Goal: Transaction & Acquisition: Purchase product/service

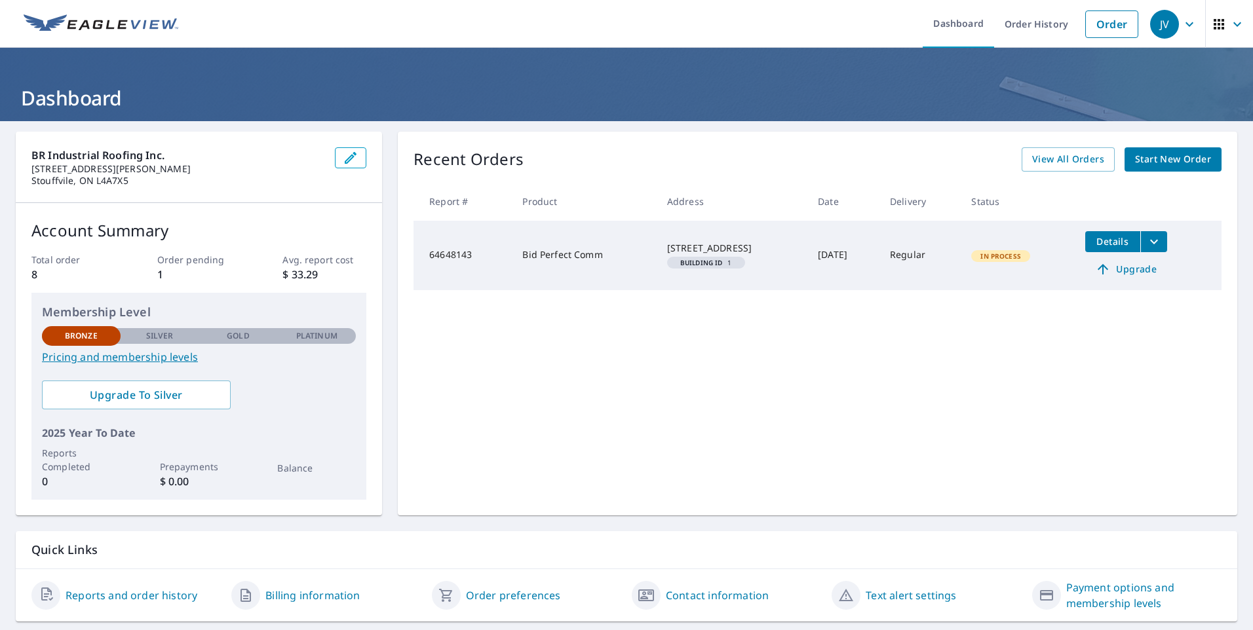
click at [1155, 162] on span "Start New Order" at bounding box center [1173, 159] width 76 height 16
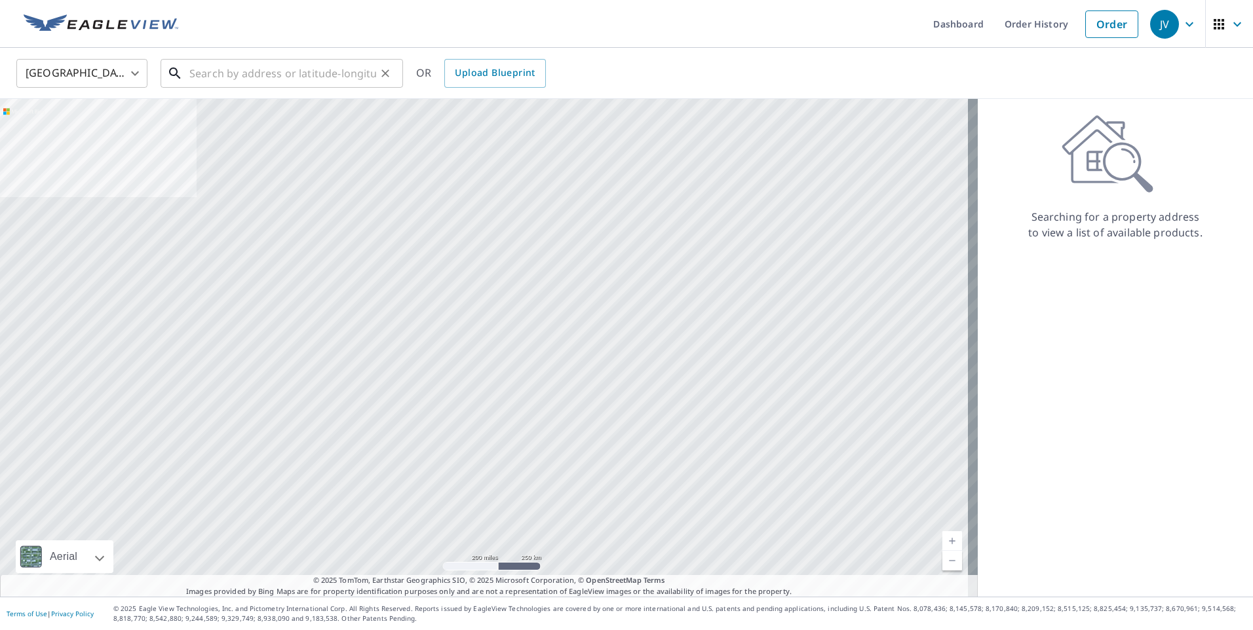
click at [195, 83] on input "text" at bounding box center [282, 73] width 187 height 37
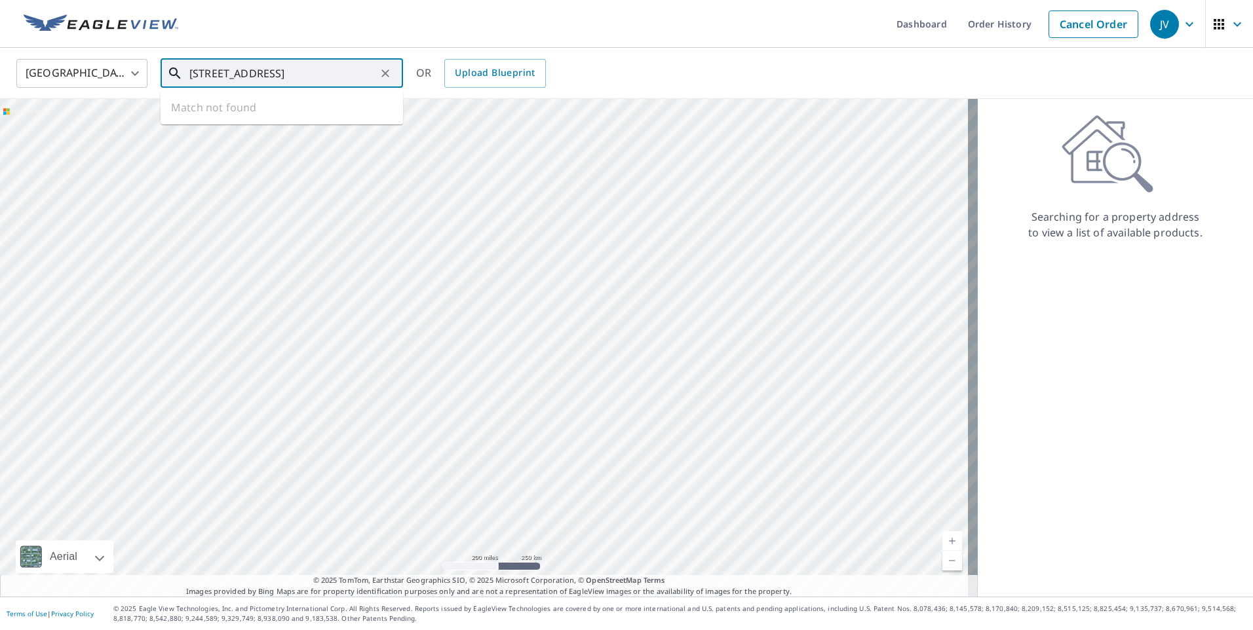
type input "[STREET_ADDRESS]"
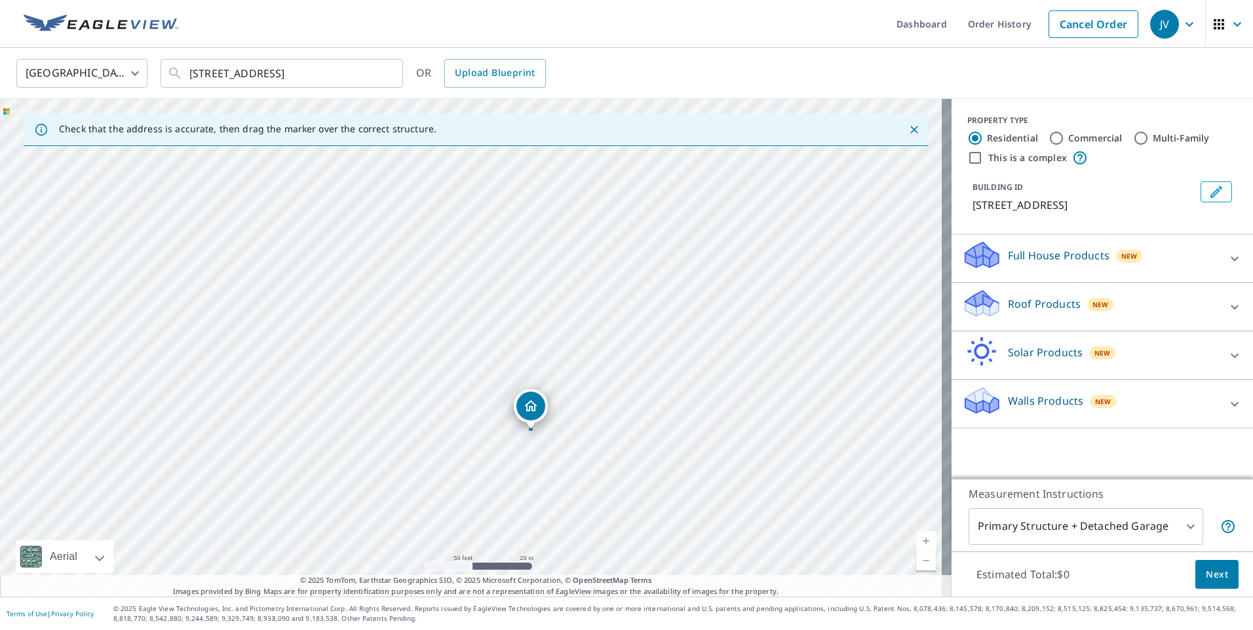
click at [145, 79] on body "JV JV Dashboard Order History Cancel Order JV [GEOGRAPHIC_DATA] [GEOGRAPHIC_DAT…" at bounding box center [626, 315] width 1253 height 630
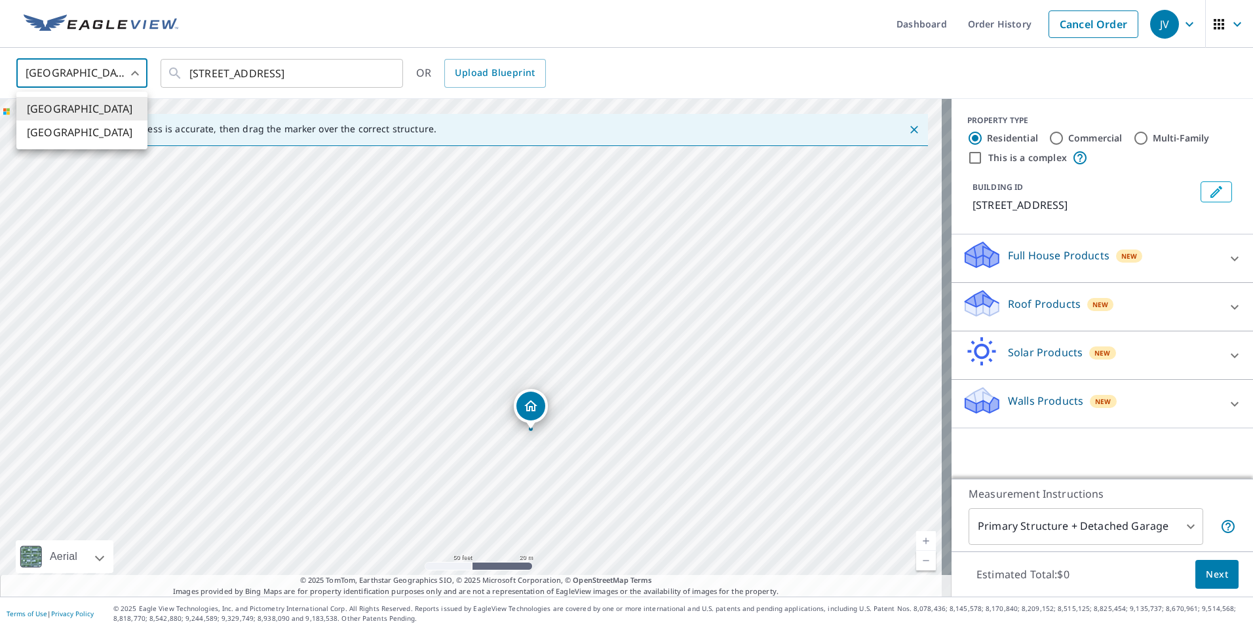
click at [86, 140] on li "[GEOGRAPHIC_DATA]" at bounding box center [81, 133] width 131 height 24
type input "CA"
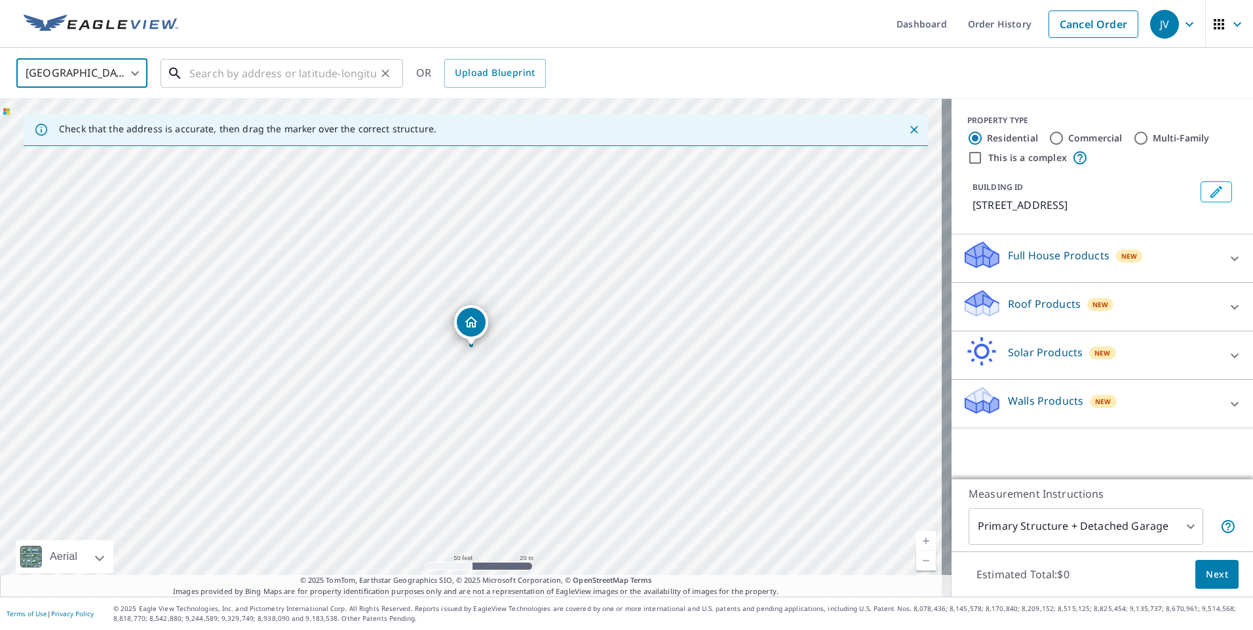
click at [286, 75] on input "text" at bounding box center [282, 73] width 187 height 37
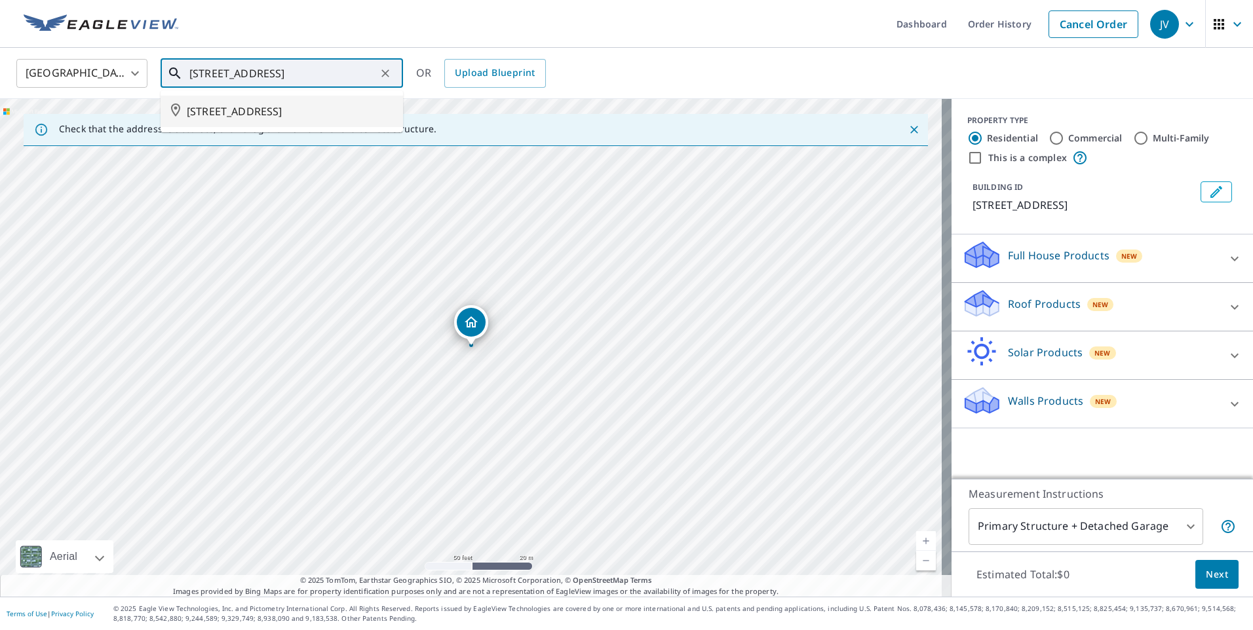
click at [286, 117] on span "[STREET_ADDRESS]" at bounding box center [290, 112] width 206 height 16
type input "[STREET_ADDRESS]"
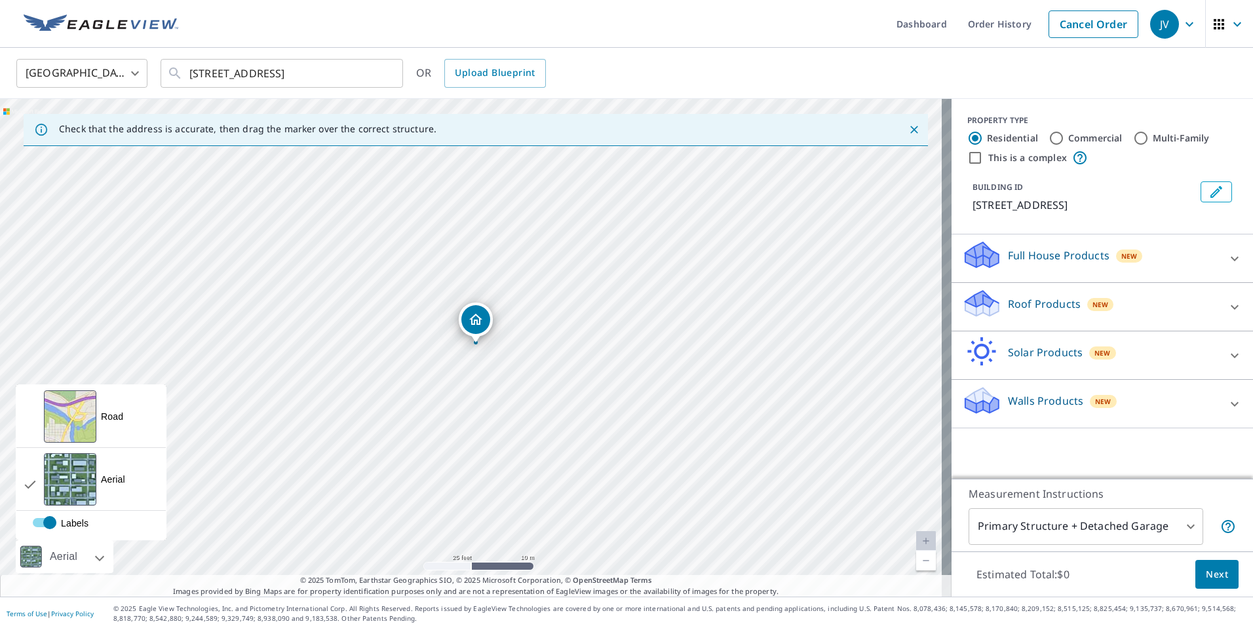
click at [89, 558] on div at bounding box center [85, 557] width 8 height 33
click at [98, 425] on div "Road A standard road map" at bounding box center [90, 416] width 149 height 63
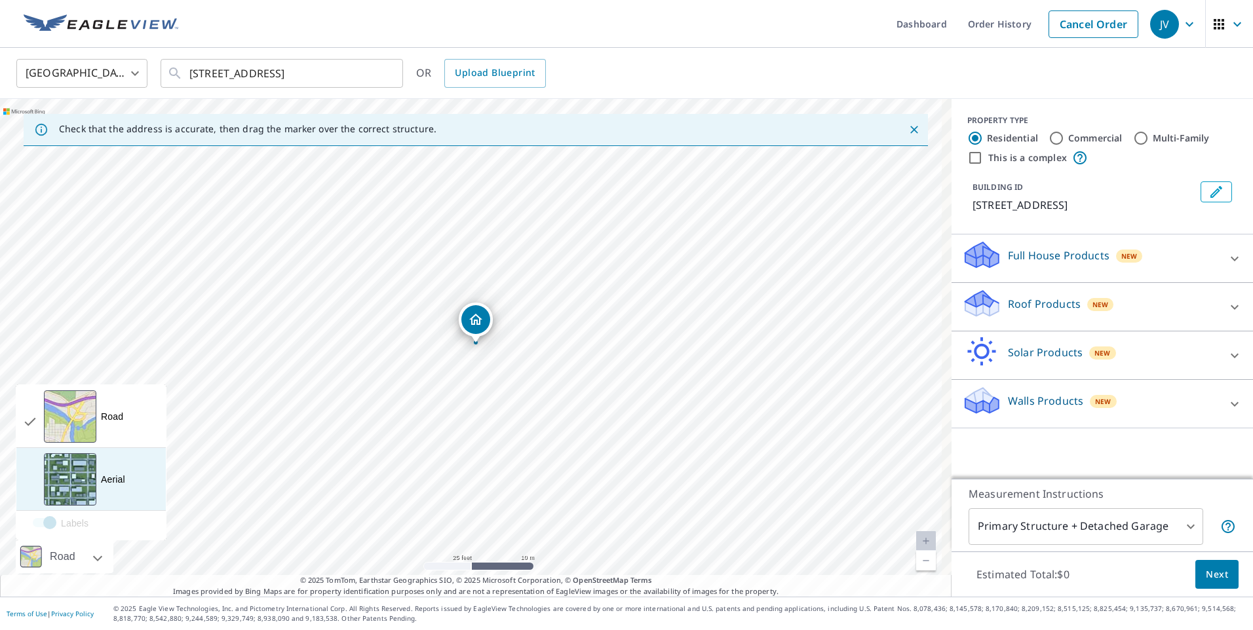
click at [75, 480] on div "View aerial and more..." at bounding box center [70, 479] width 52 height 52
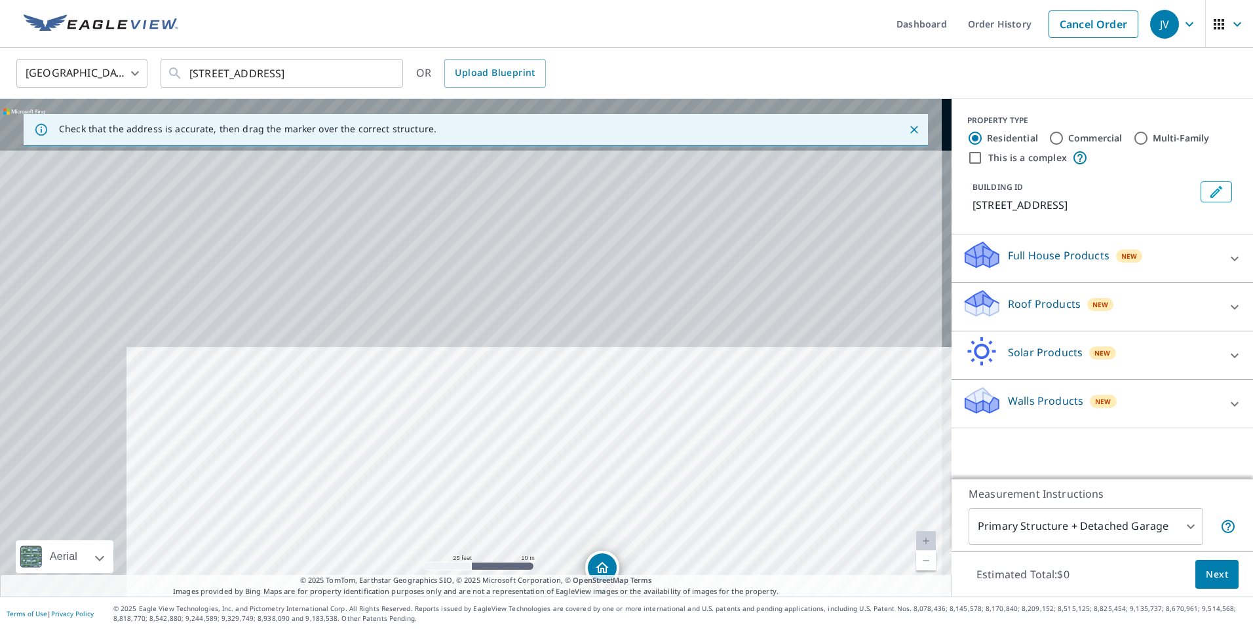
drag, startPoint x: 459, startPoint y: 351, endPoint x: 560, endPoint y: 540, distance: 213.7
click at [560, 540] on div "[STREET_ADDRESS]" at bounding box center [475, 348] width 951 height 498
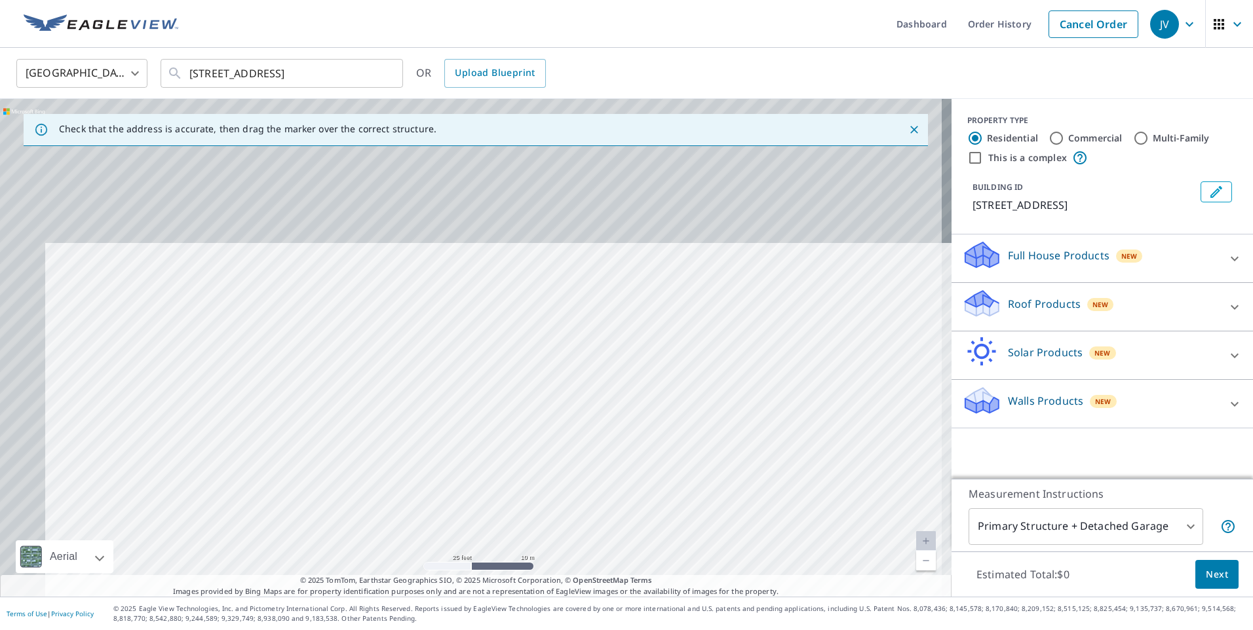
drag, startPoint x: 508, startPoint y: 271, endPoint x: 555, endPoint y: 420, distance: 155.8
click at [555, 420] on div "[STREET_ADDRESS]" at bounding box center [475, 348] width 951 height 498
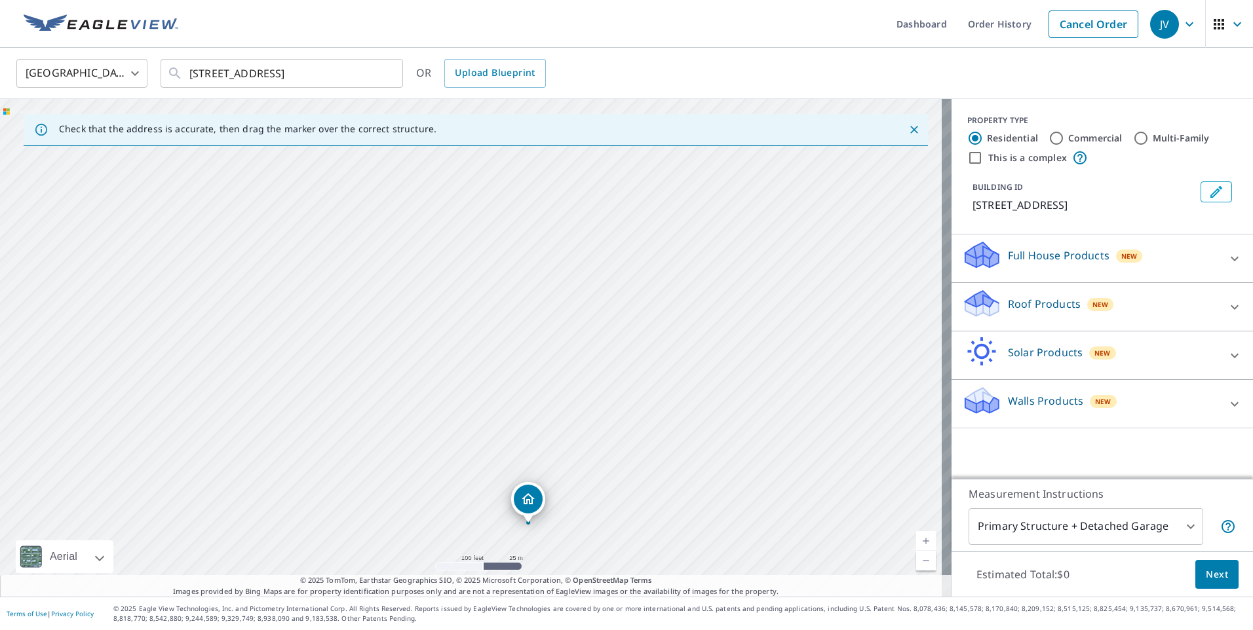
drag, startPoint x: 451, startPoint y: 284, endPoint x: 472, endPoint y: 332, distance: 52.0
click at [436, 351] on div "[STREET_ADDRESS]" at bounding box center [475, 348] width 951 height 498
drag, startPoint x: 494, startPoint y: 343, endPoint x: 489, endPoint y: 320, distance: 24.0
click at [489, 320] on div "[STREET_ADDRESS]" at bounding box center [475, 348] width 951 height 498
drag, startPoint x: 506, startPoint y: 305, endPoint x: 527, endPoint y: 509, distance: 204.9
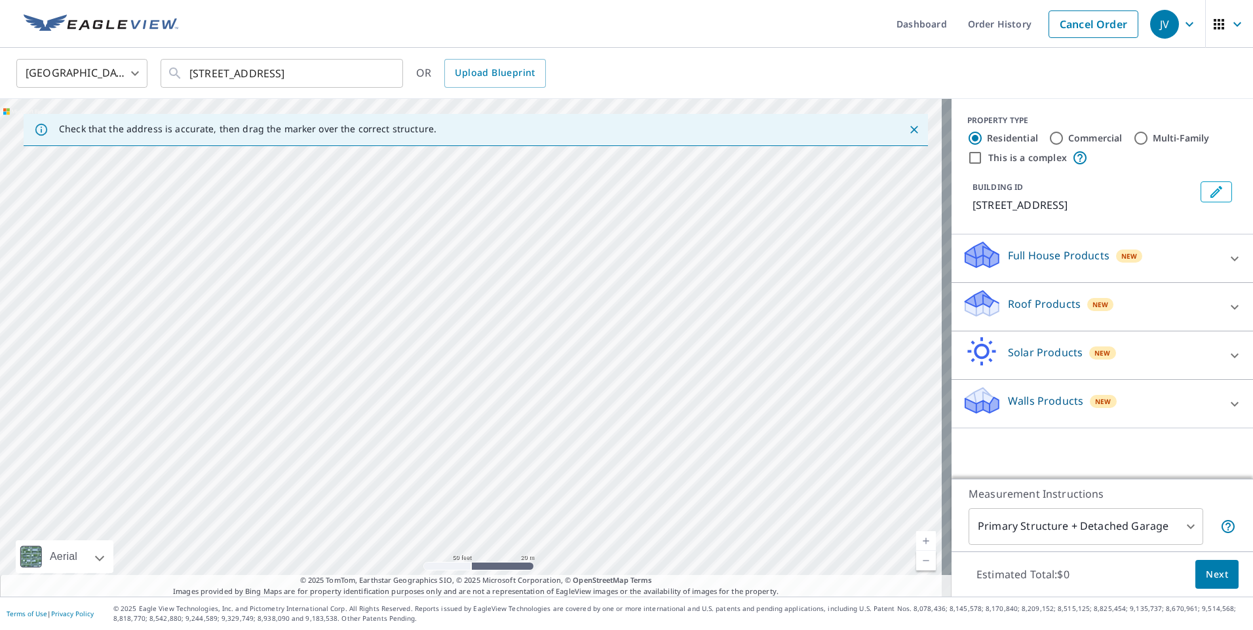
click at [527, 509] on div "[STREET_ADDRESS]" at bounding box center [475, 348] width 951 height 498
click at [910, 132] on icon "Close" at bounding box center [914, 130] width 8 height 8
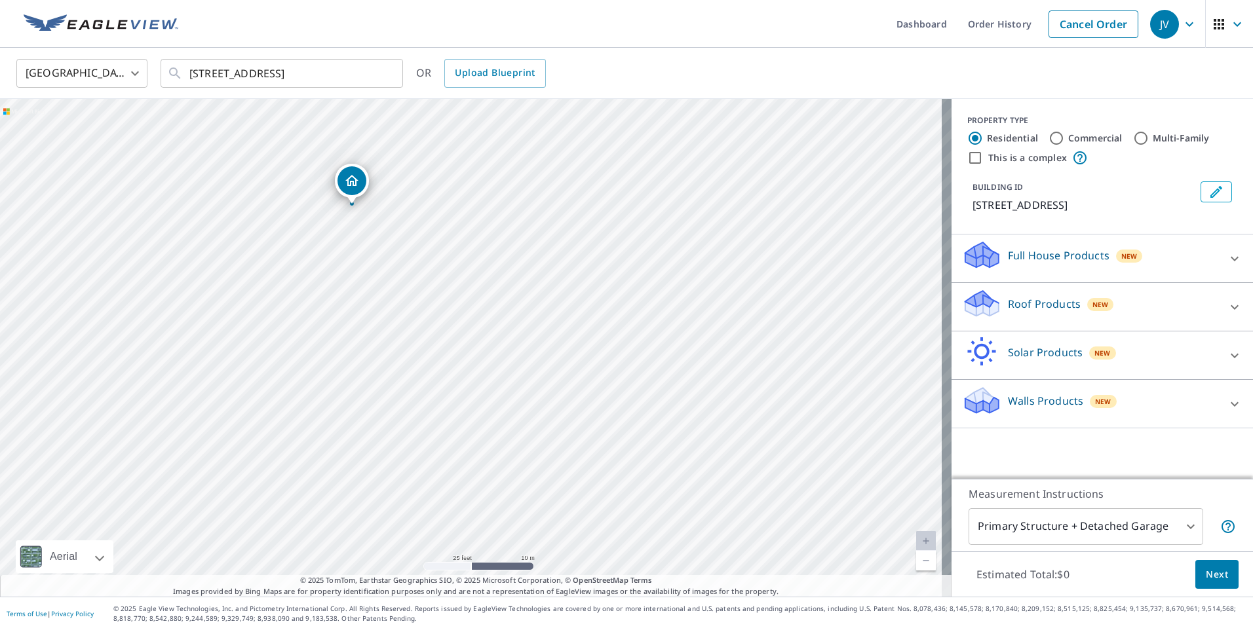
drag, startPoint x: 474, startPoint y: 330, endPoint x: 337, endPoint y: 181, distance: 201.7
drag, startPoint x: 393, startPoint y: 212, endPoint x: 404, endPoint y: 378, distance: 166.1
click at [404, 378] on div "[STREET_ADDRESS]" at bounding box center [475, 348] width 951 height 498
drag, startPoint x: 473, startPoint y: 262, endPoint x: 467, endPoint y: 115, distance: 146.9
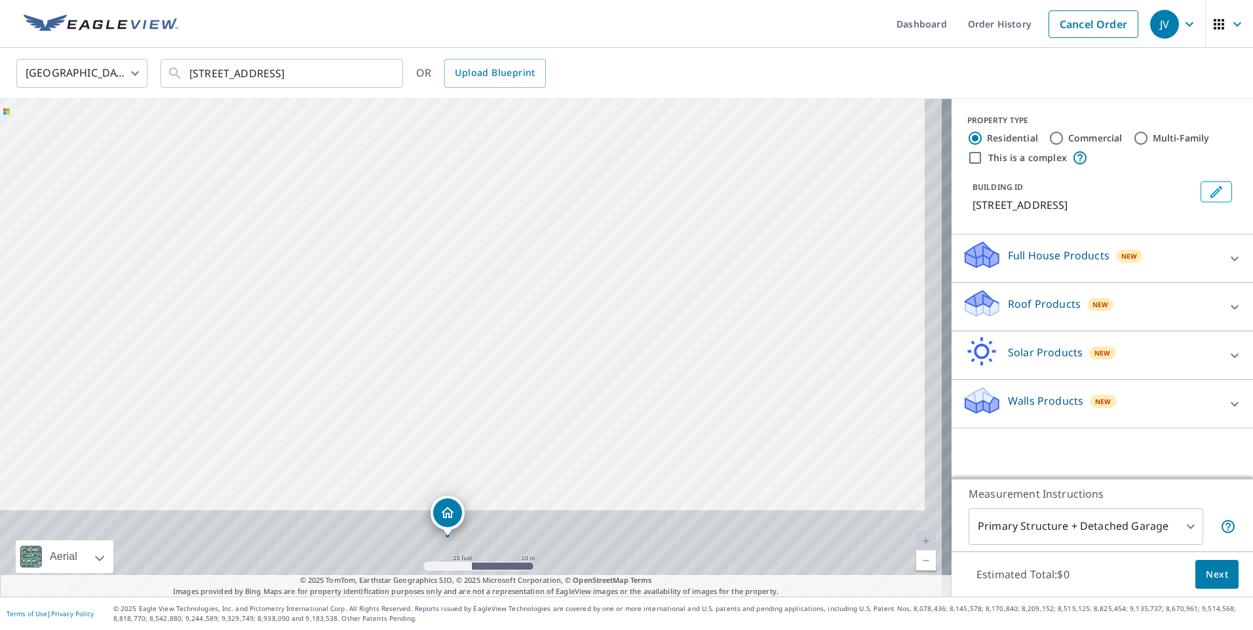
drag, startPoint x: 615, startPoint y: 353, endPoint x: 598, endPoint y: 356, distance: 17.3
click at [598, 356] on div "[STREET_ADDRESS]" at bounding box center [475, 348] width 951 height 498
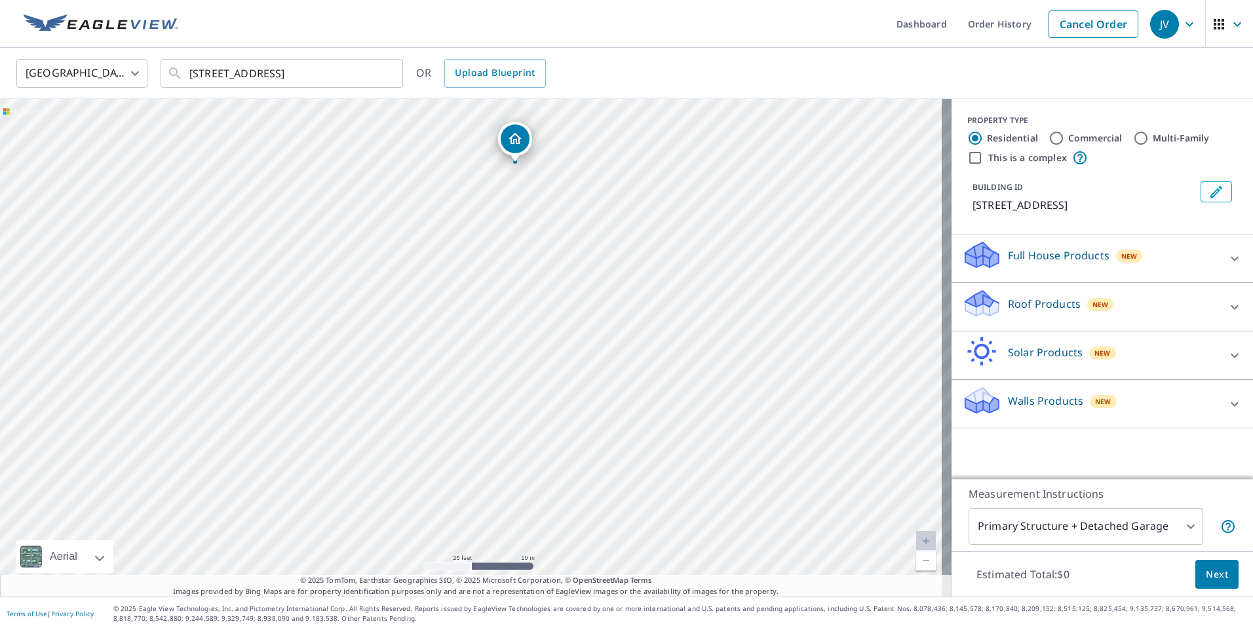
drag, startPoint x: 449, startPoint y: 500, endPoint x: 531, endPoint y: 132, distance: 376.7
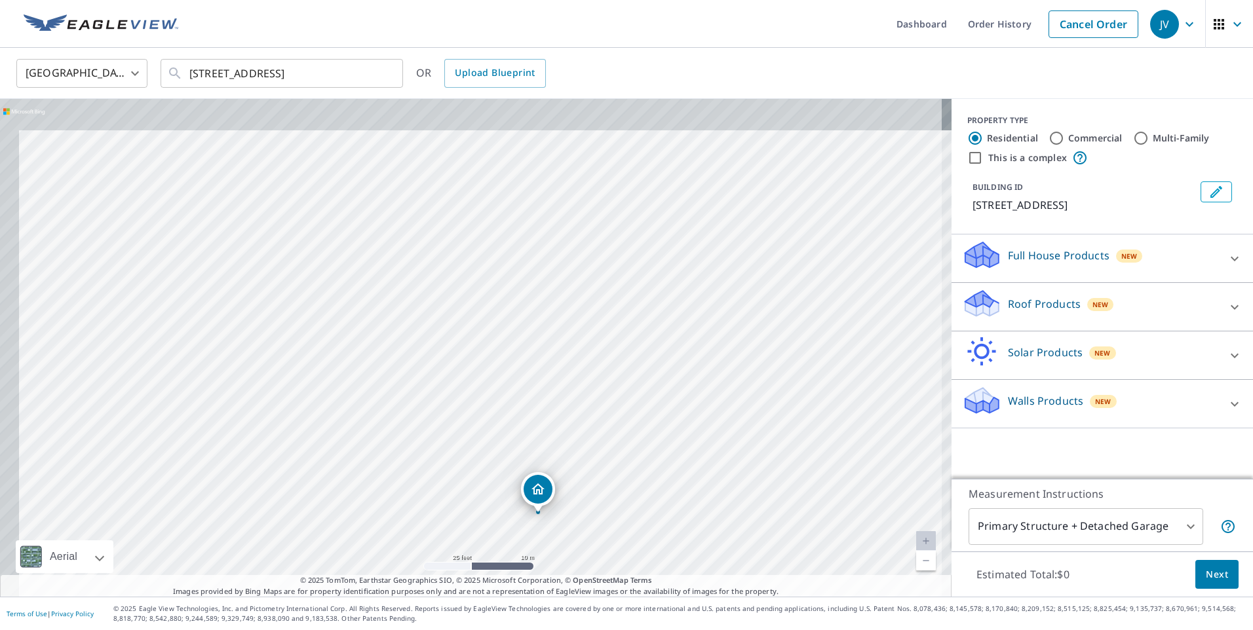
drag, startPoint x: 570, startPoint y: 177, endPoint x: 640, endPoint y: 349, distance: 185.4
click at [640, 349] on div "[STREET_ADDRESS]" at bounding box center [475, 348] width 951 height 498
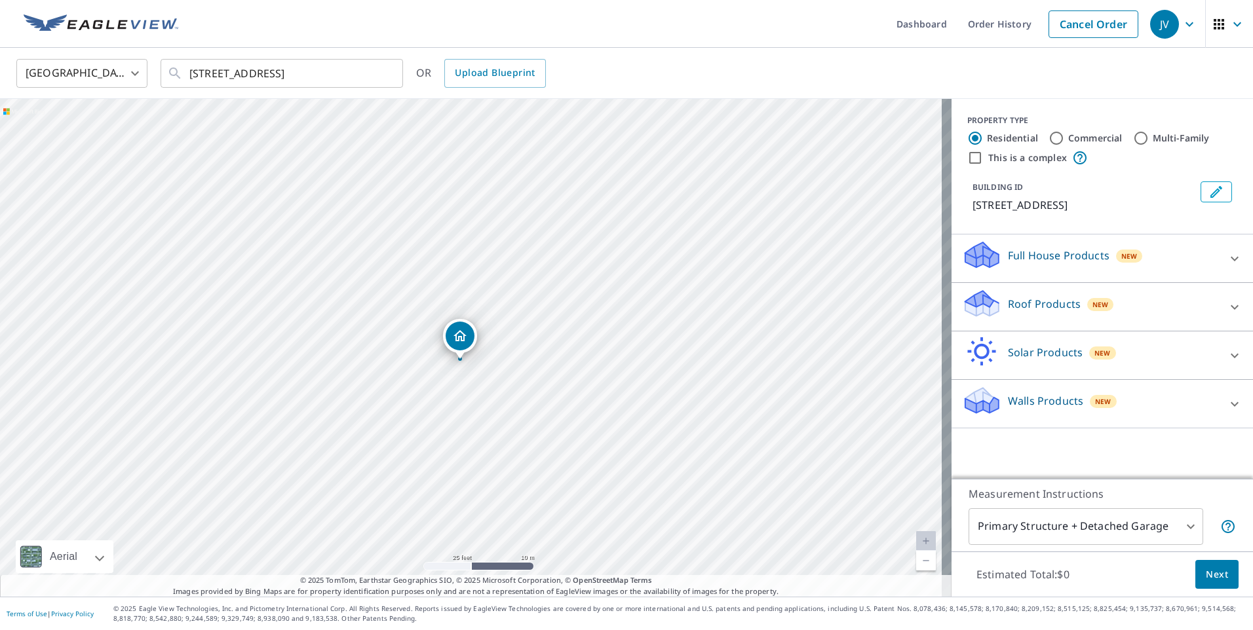
drag, startPoint x: 539, startPoint y: 497, endPoint x: 459, endPoint y: 339, distance: 177.9
click at [1219, 320] on div at bounding box center [1234, 307] width 31 height 31
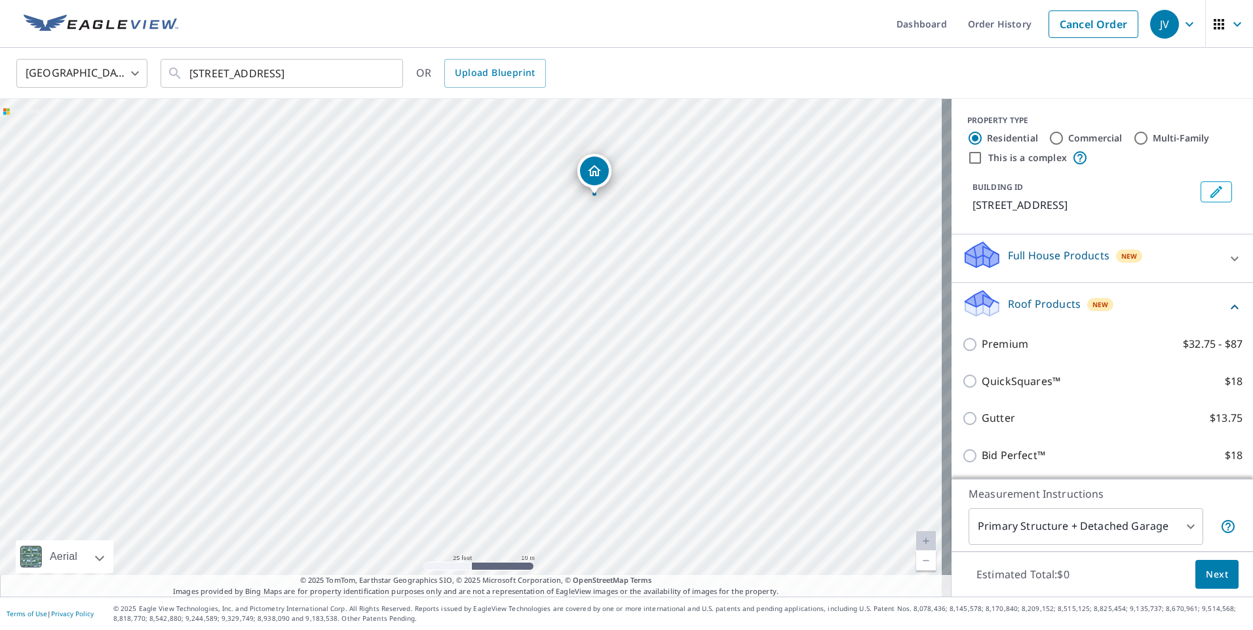
drag, startPoint x: 394, startPoint y: 450, endPoint x: 518, endPoint y: 299, distance: 195.2
click at [518, 299] on div "[STREET_ADDRESS]" at bounding box center [475, 348] width 951 height 498
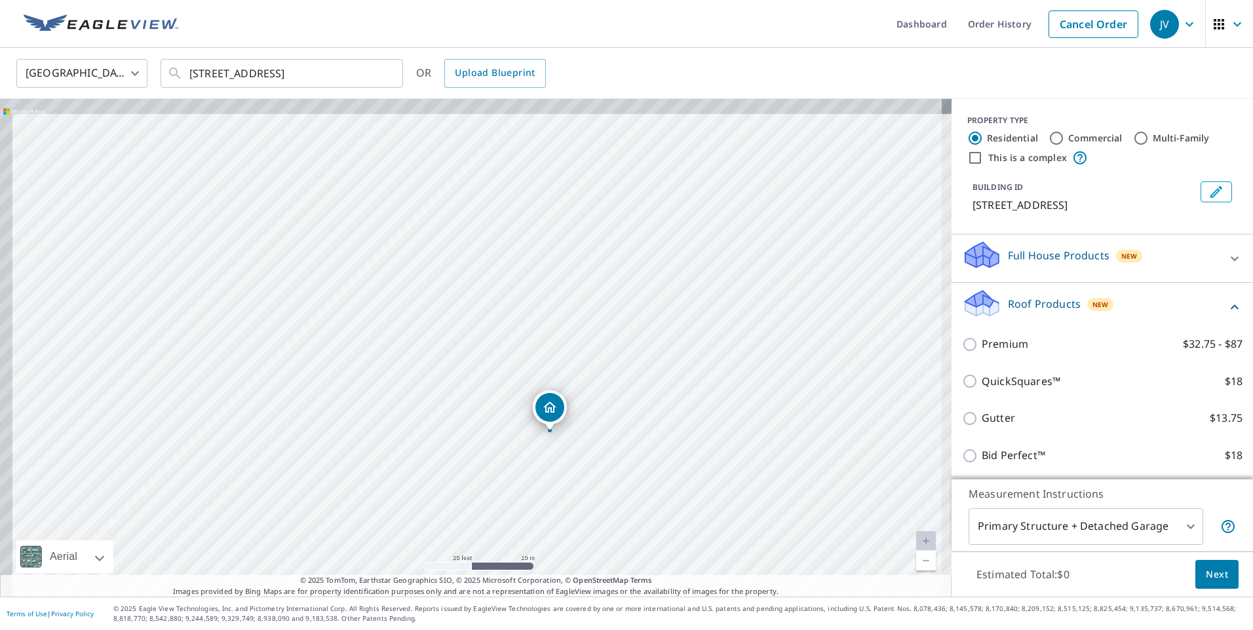
drag, startPoint x: 567, startPoint y: 328, endPoint x: 528, endPoint y: 529, distance: 204.2
click at [528, 529] on div "[STREET_ADDRESS]" at bounding box center [475, 348] width 951 height 498
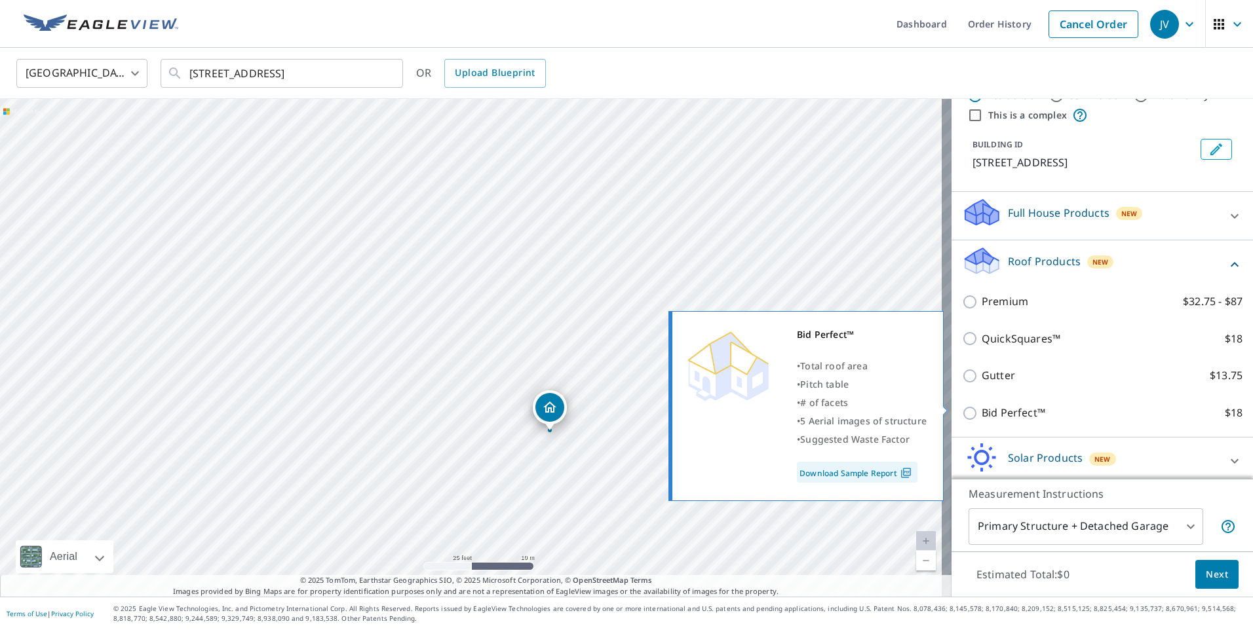
scroll to position [66, 0]
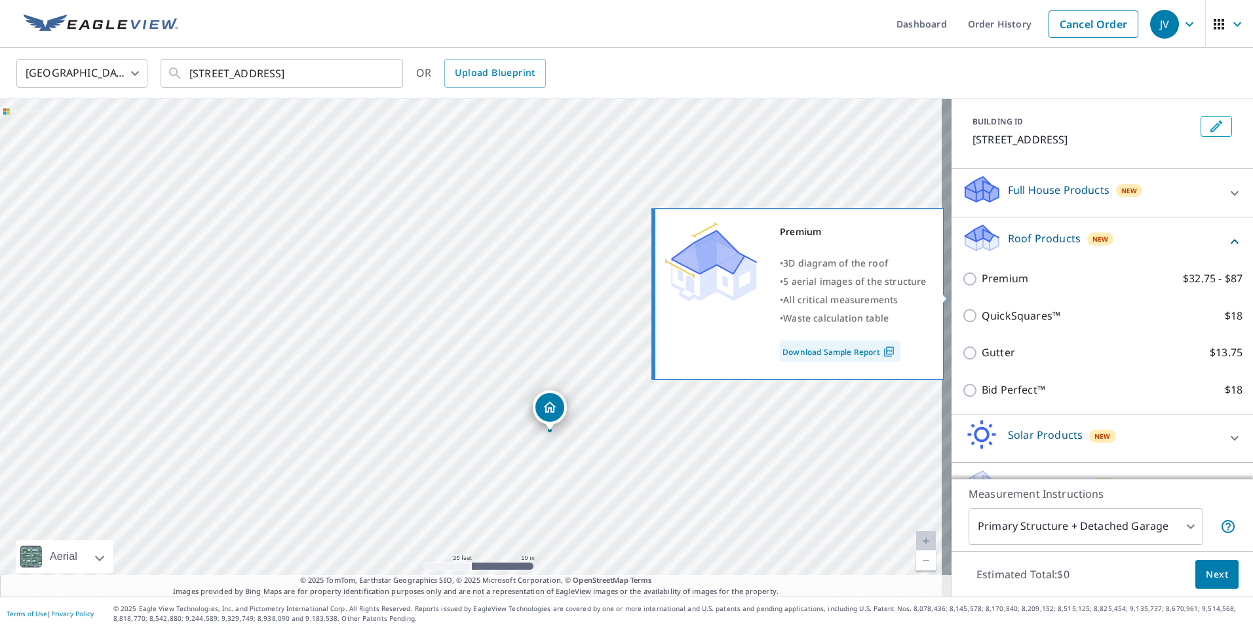
click at [988, 287] on p "Premium" at bounding box center [1005, 279] width 47 height 16
click at [982, 287] on input "Premium $32.75 - $87" at bounding box center [972, 279] width 20 height 16
checkbox input "true"
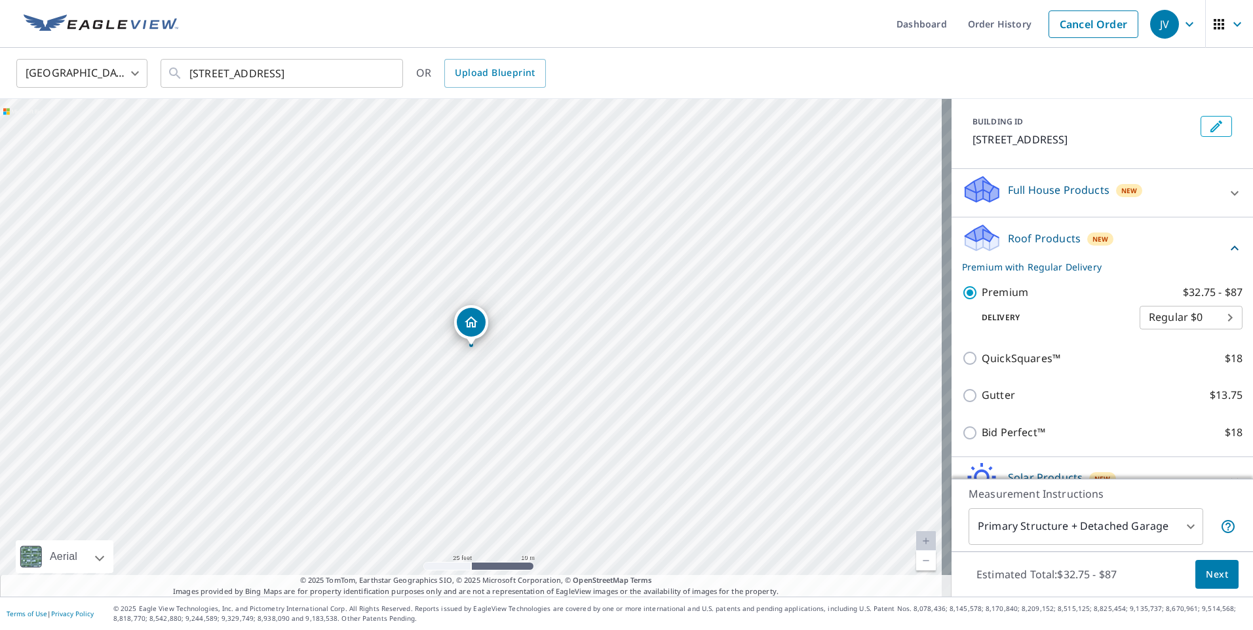
click at [868, 346] on link "Download Sample Report" at bounding box center [865, 340] width 90 height 12
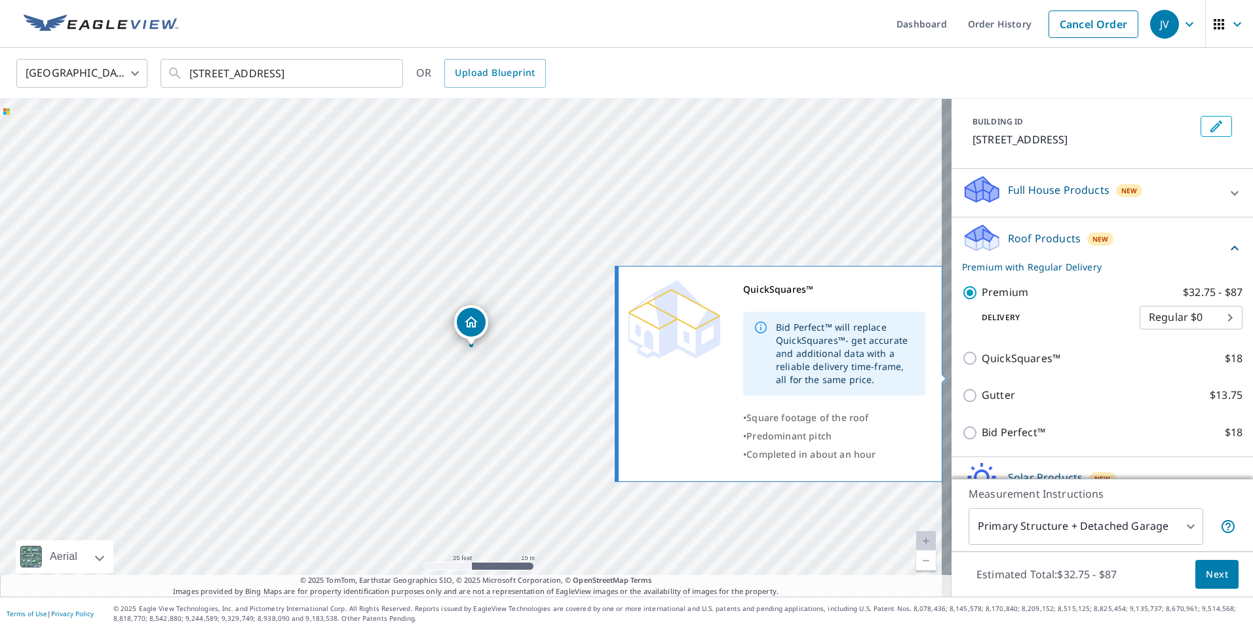
click at [962, 366] on input "QuickSquares™ $18" at bounding box center [972, 359] width 20 height 16
checkbox input "true"
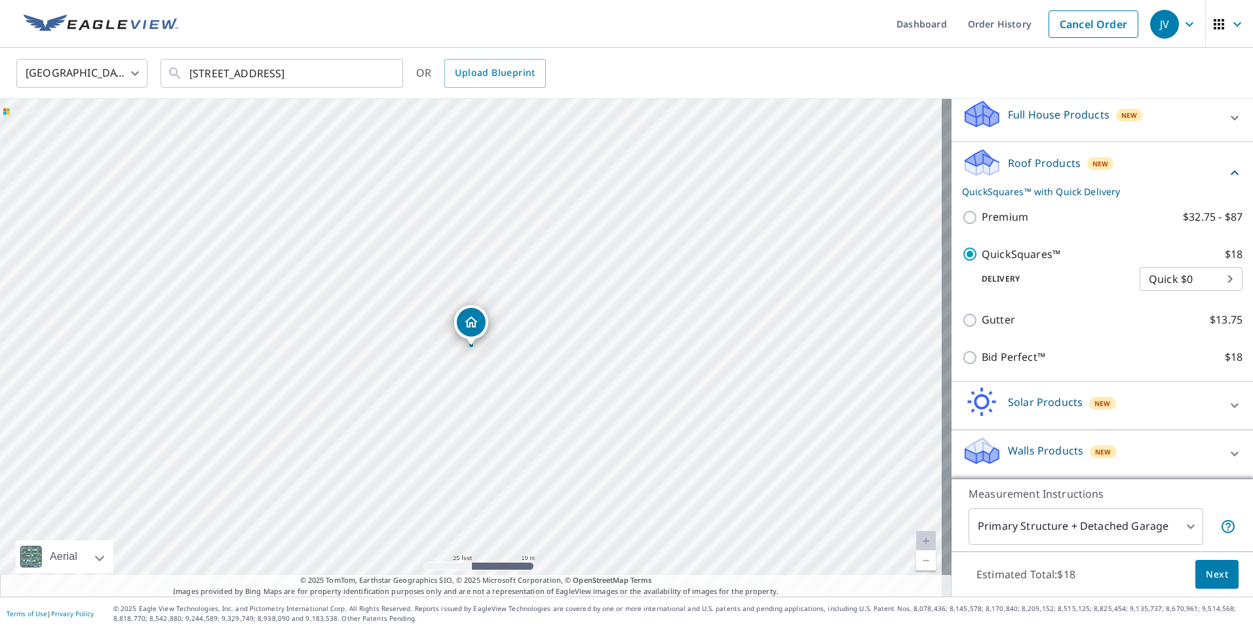
scroll to position [157, 0]
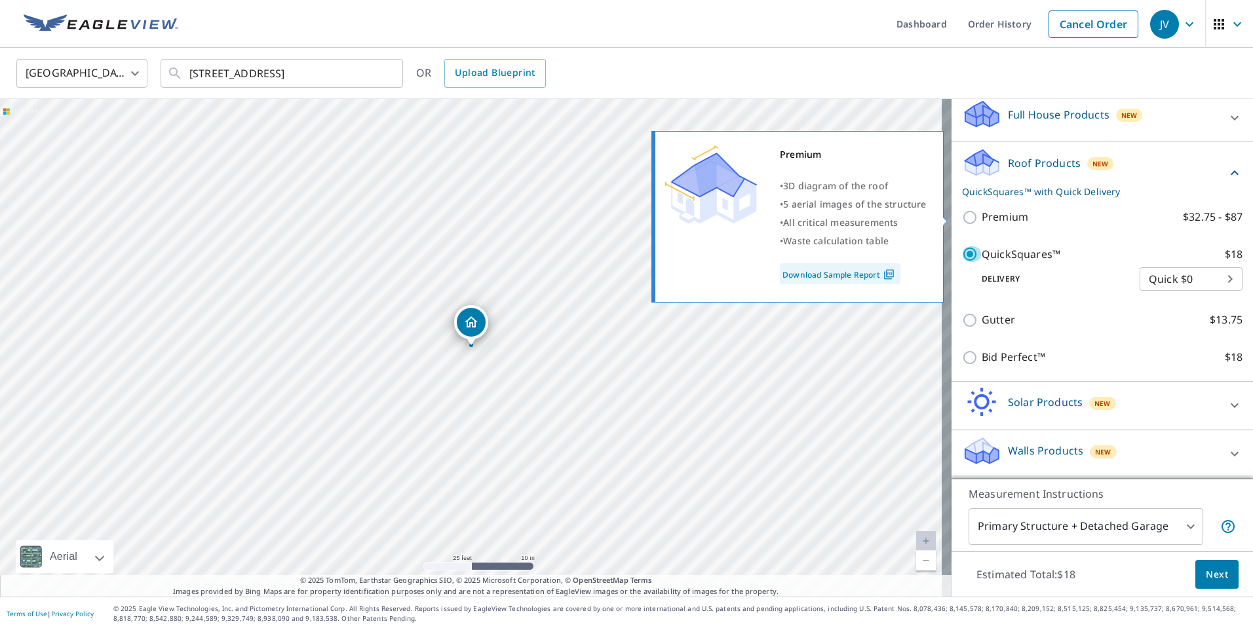
click at [989, 218] on p "Premium" at bounding box center [1005, 217] width 47 height 16
click at [982, 218] on input "Premium $32.75 - $87" at bounding box center [972, 218] width 20 height 16
checkbox input "true"
checkbox input "false"
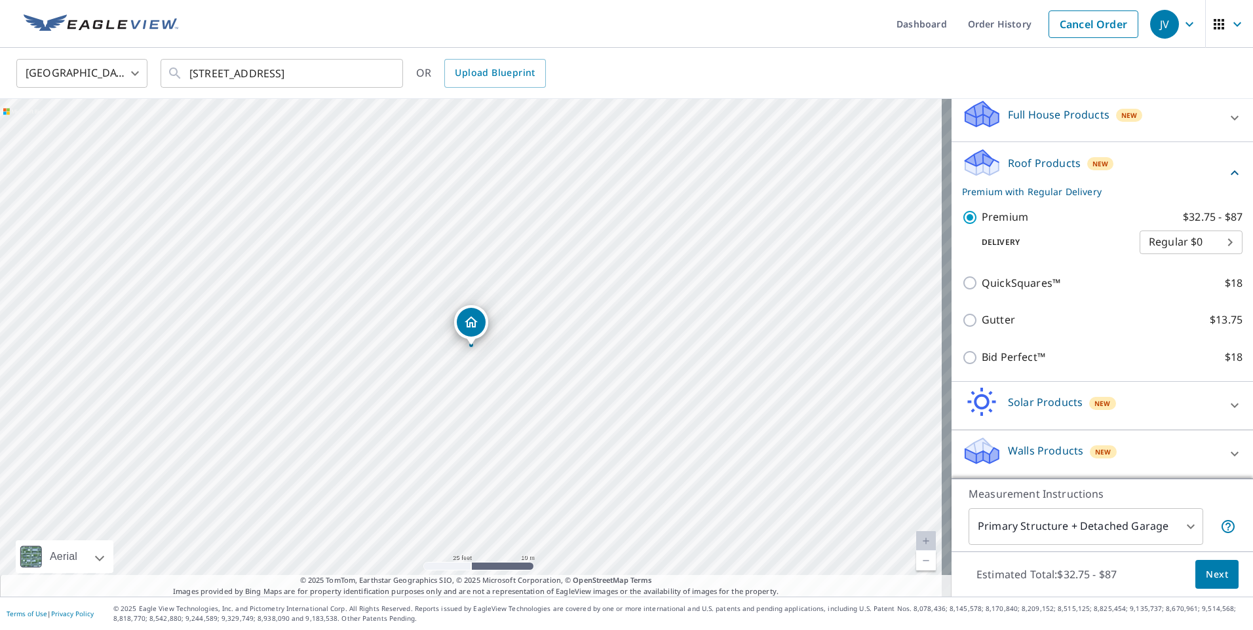
click at [1210, 243] on body "JV JV Dashboard Order History Cancel Order JV Canada [GEOGRAPHIC_DATA] ​ [STREE…" at bounding box center [626, 315] width 1253 height 630
click at [1210, 243] on li "Regular $0" at bounding box center [1171, 243] width 103 height 24
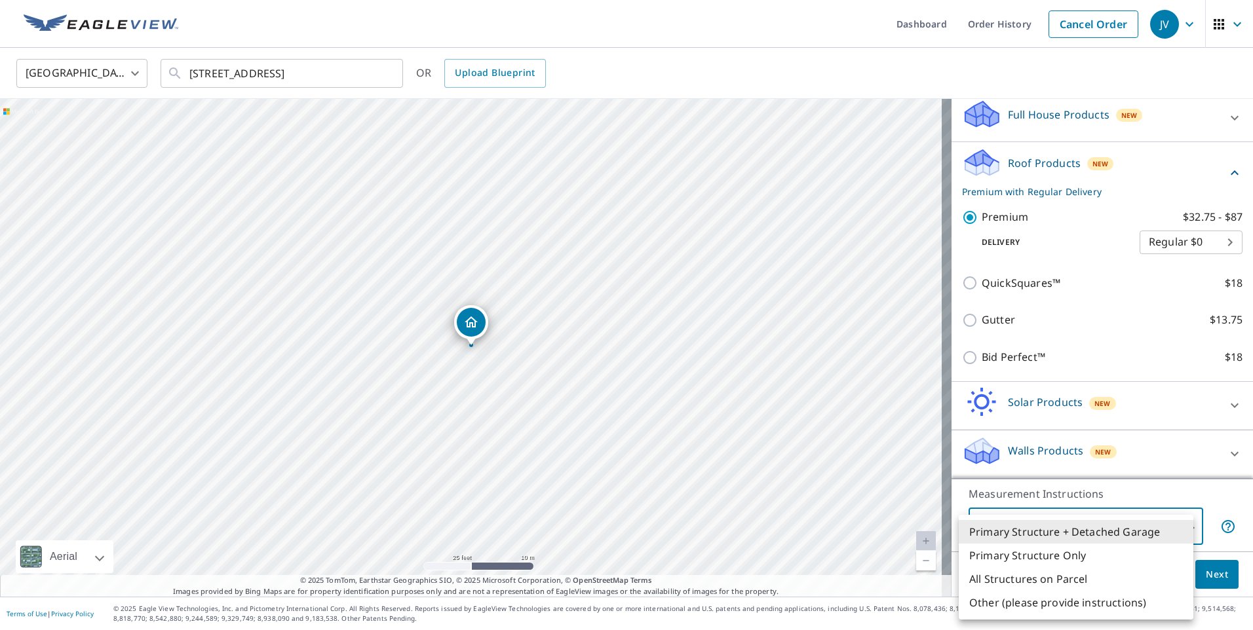
click at [1170, 528] on body "JV JV Dashboard Order History Cancel Order JV Canada [GEOGRAPHIC_DATA] ​ [STREE…" at bounding box center [626, 315] width 1253 height 630
click at [1061, 558] on li "Primary Structure Only" at bounding box center [1076, 556] width 235 height 24
type input "2"
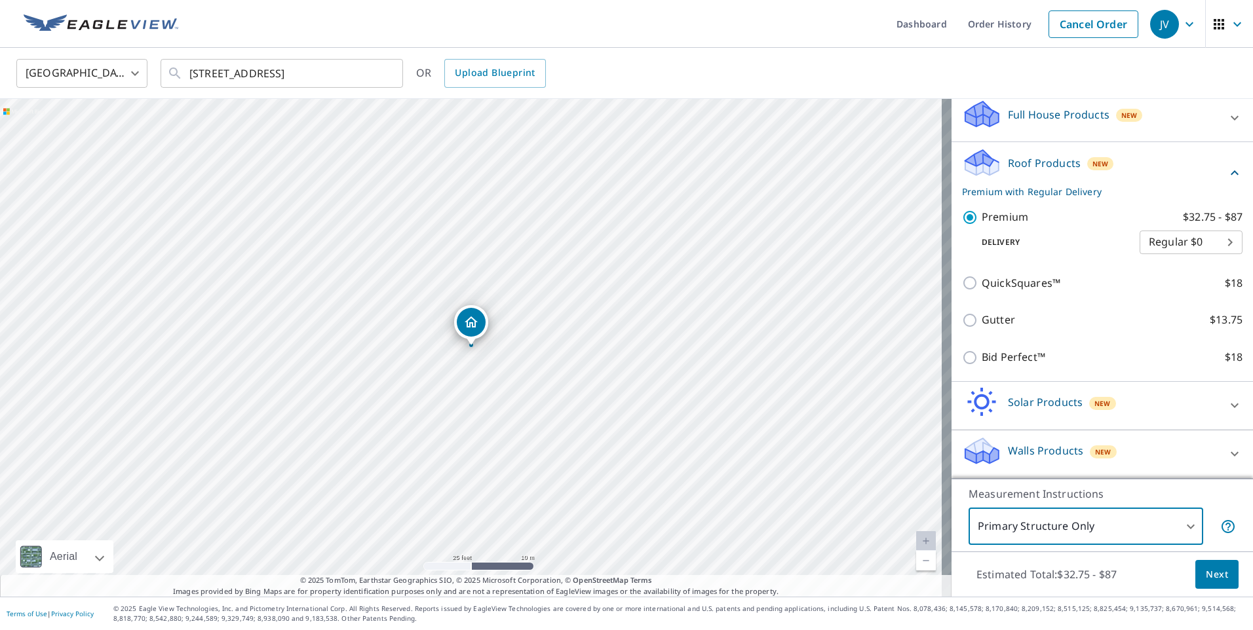
click at [1158, 527] on body "JV JV Dashboard Order History Cancel Order JV Canada [GEOGRAPHIC_DATA] ​ [STREE…" at bounding box center [626, 315] width 1253 height 630
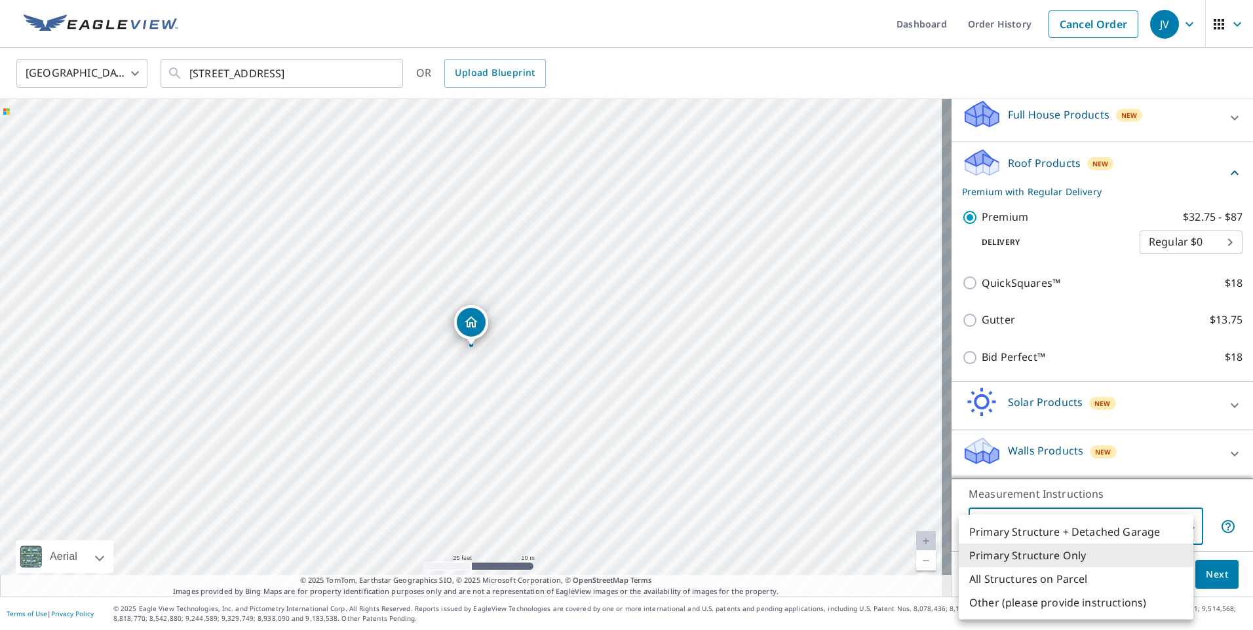
click at [1101, 561] on li "Primary Structure Only" at bounding box center [1076, 556] width 235 height 24
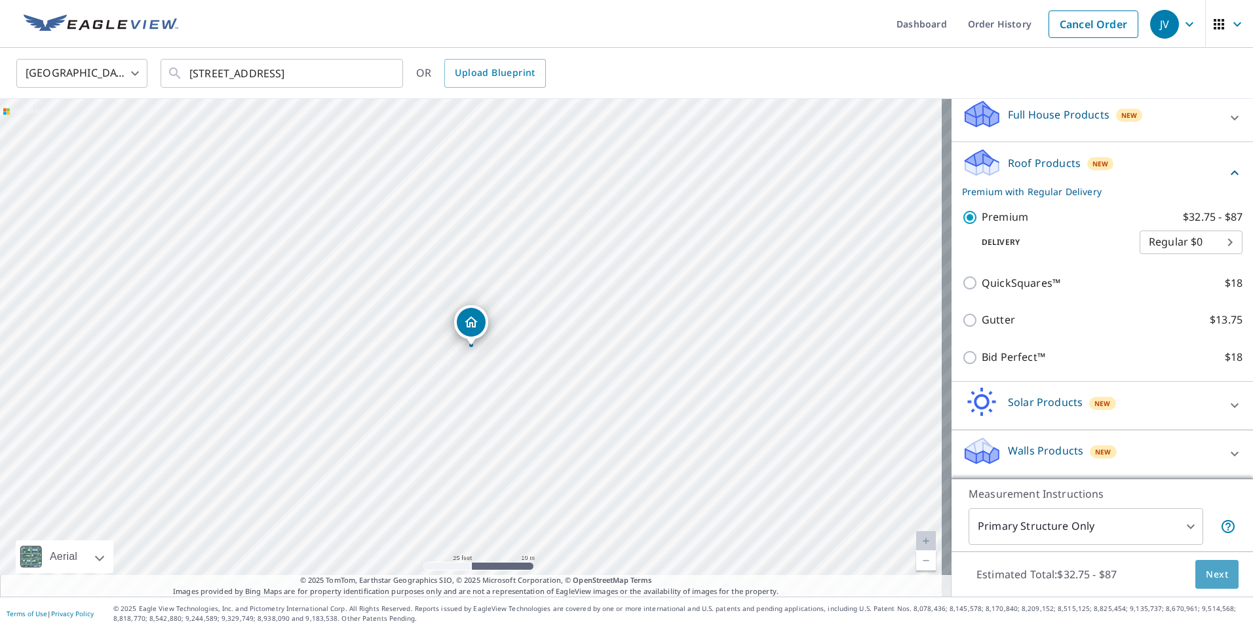
click at [1213, 571] on span "Next" at bounding box center [1217, 575] width 22 height 16
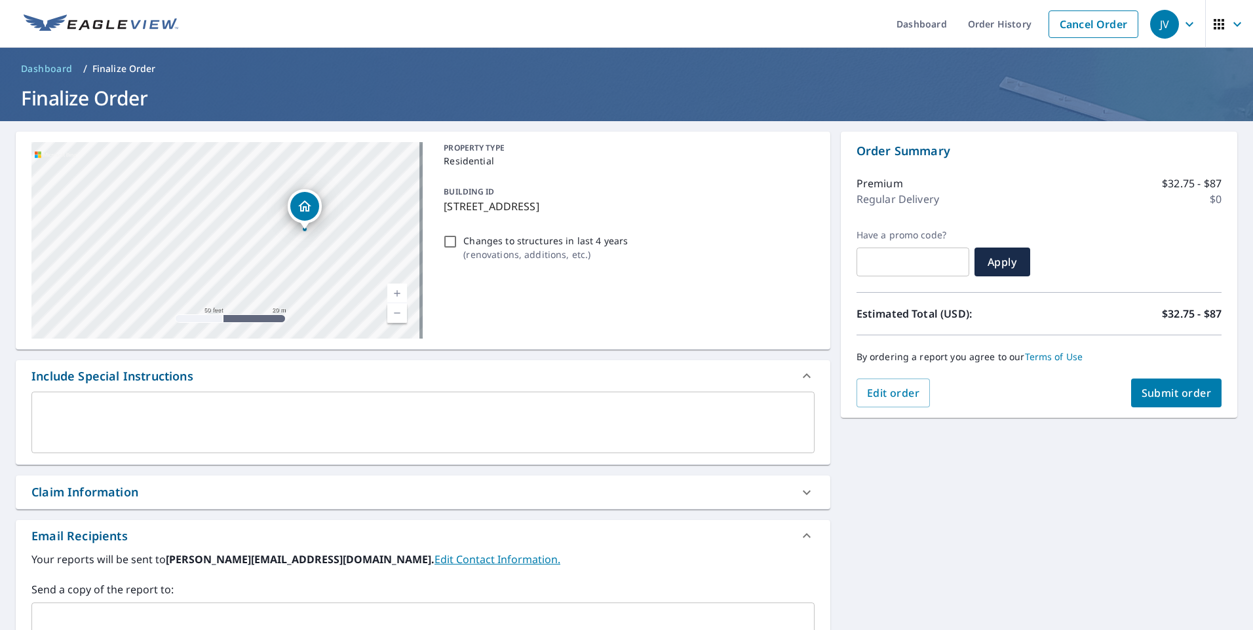
drag, startPoint x: 219, startPoint y: 240, endPoint x: 289, endPoint y: 297, distance: 90.8
click at [289, 297] on div "[STREET_ADDRESS]" at bounding box center [226, 240] width 391 height 197
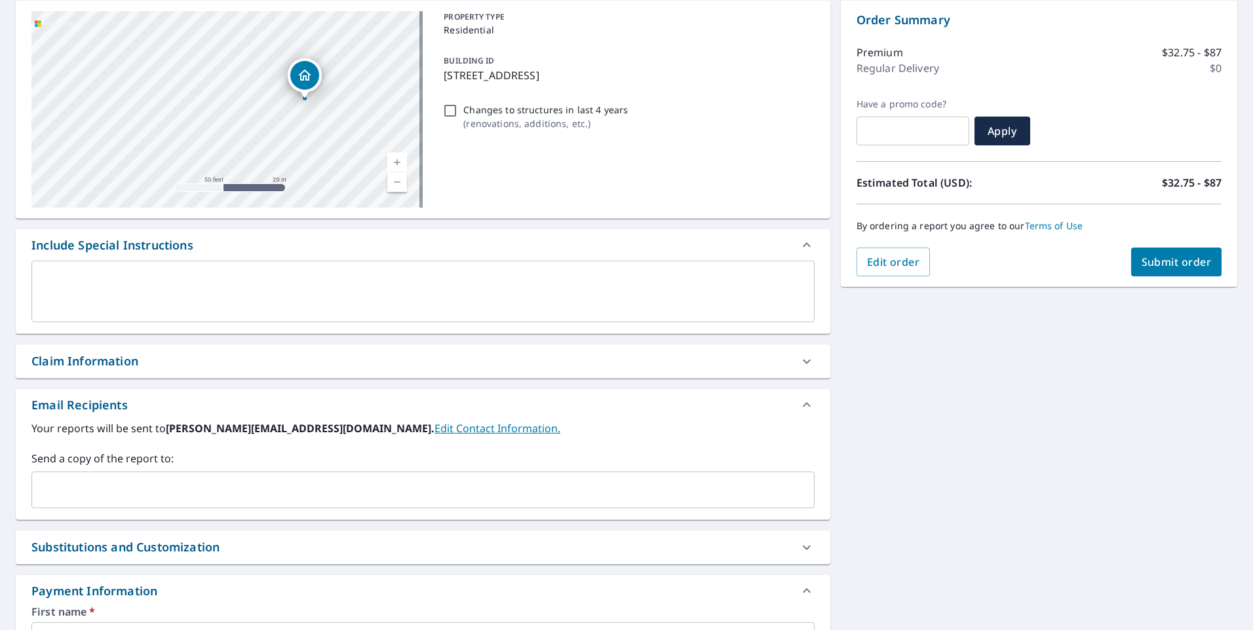
scroll to position [66, 0]
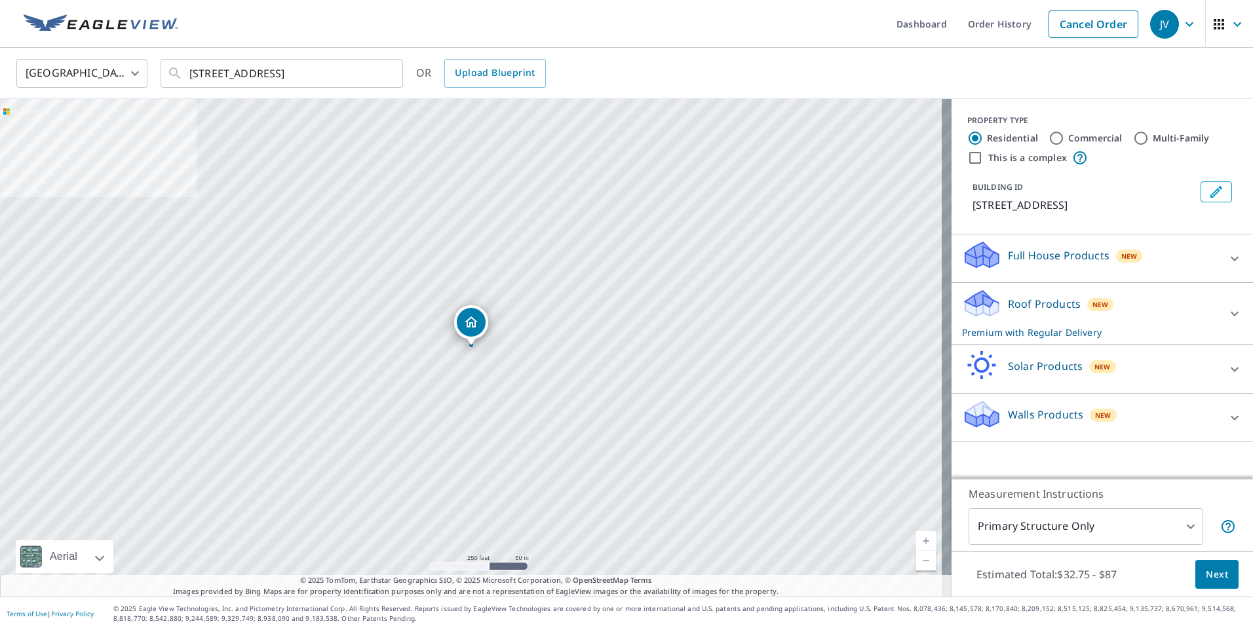
click at [1225, 569] on button "Next" at bounding box center [1216, 574] width 43 height 29
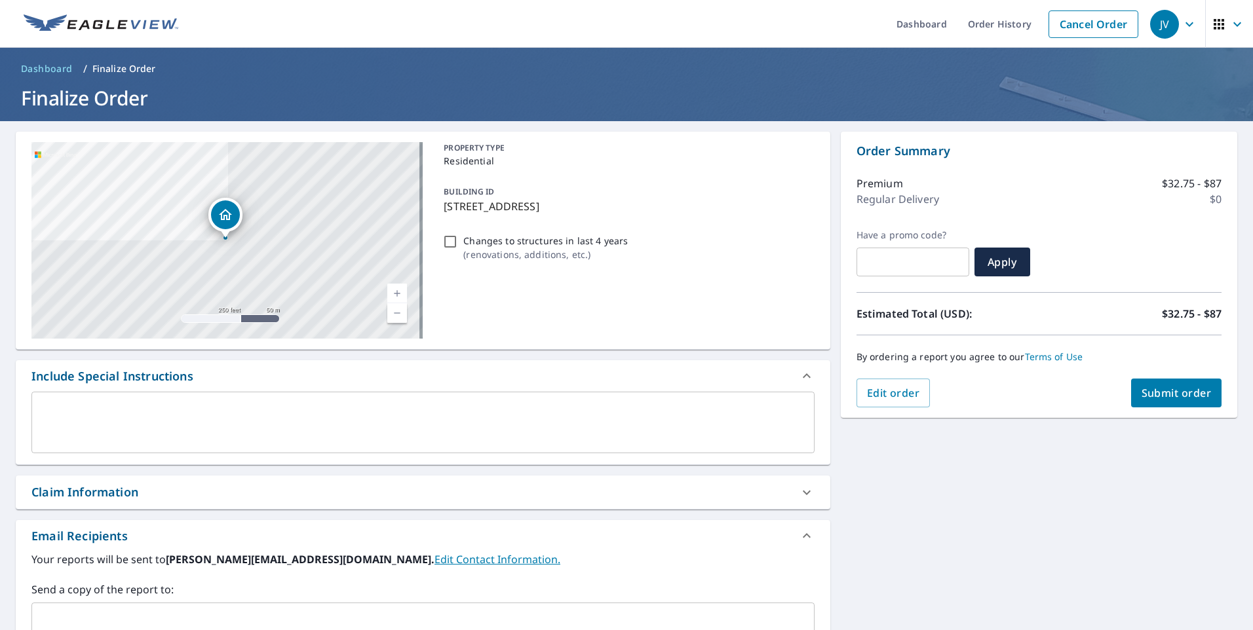
click at [446, 240] on input "Changes to structures in last 4 years ( renovations, additions, etc. )" at bounding box center [450, 242] width 16 height 16
checkbox input "true"
click at [1174, 396] on span "Submit order" at bounding box center [1176, 393] width 70 height 14
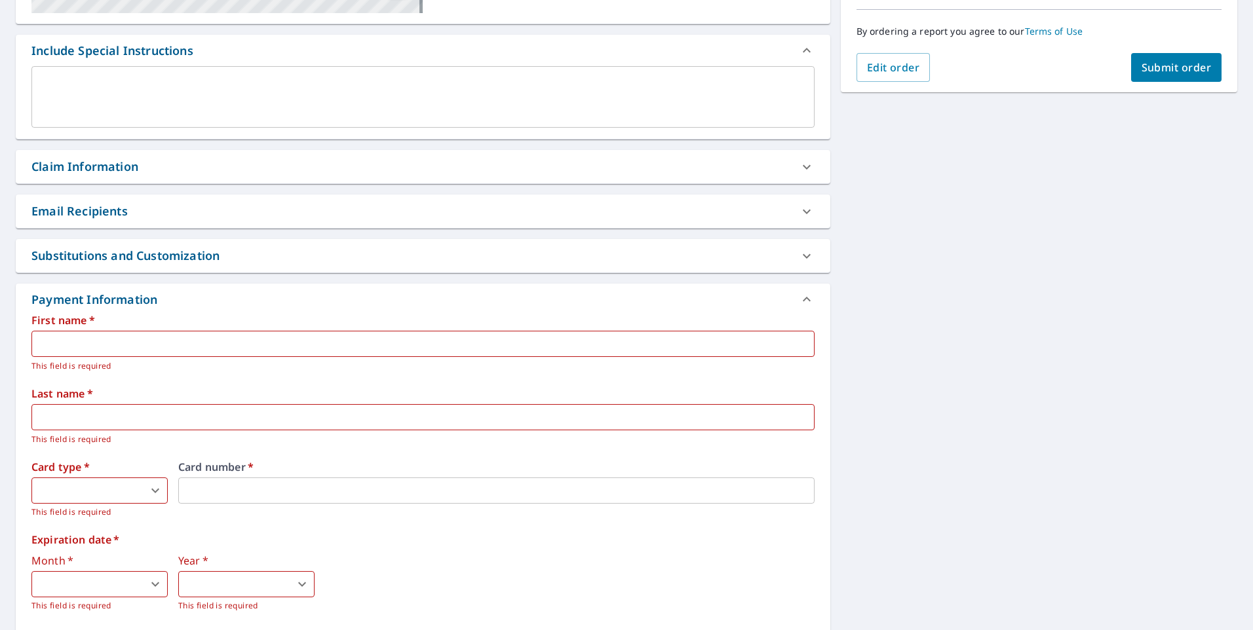
scroll to position [447, 0]
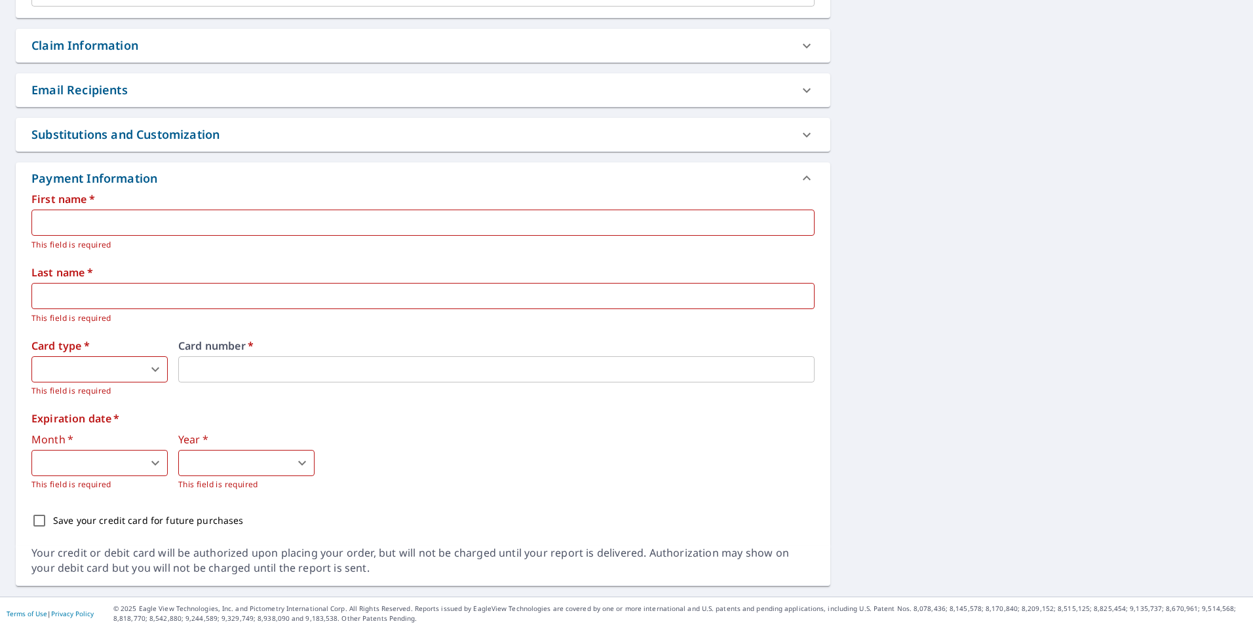
drag, startPoint x: 77, startPoint y: 234, endPoint x: 87, endPoint y: 223, distance: 14.4
click at [77, 234] on input "text" at bounding box center [422, 223] width 783 height 26
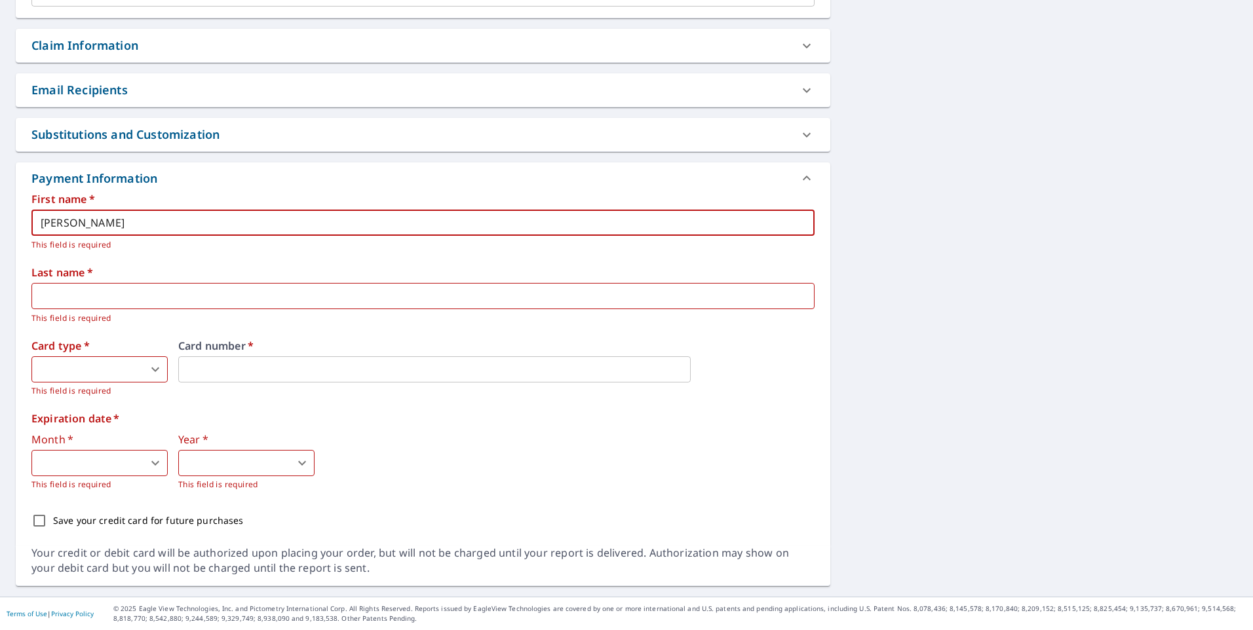
type input "[PERSON_NAME]"
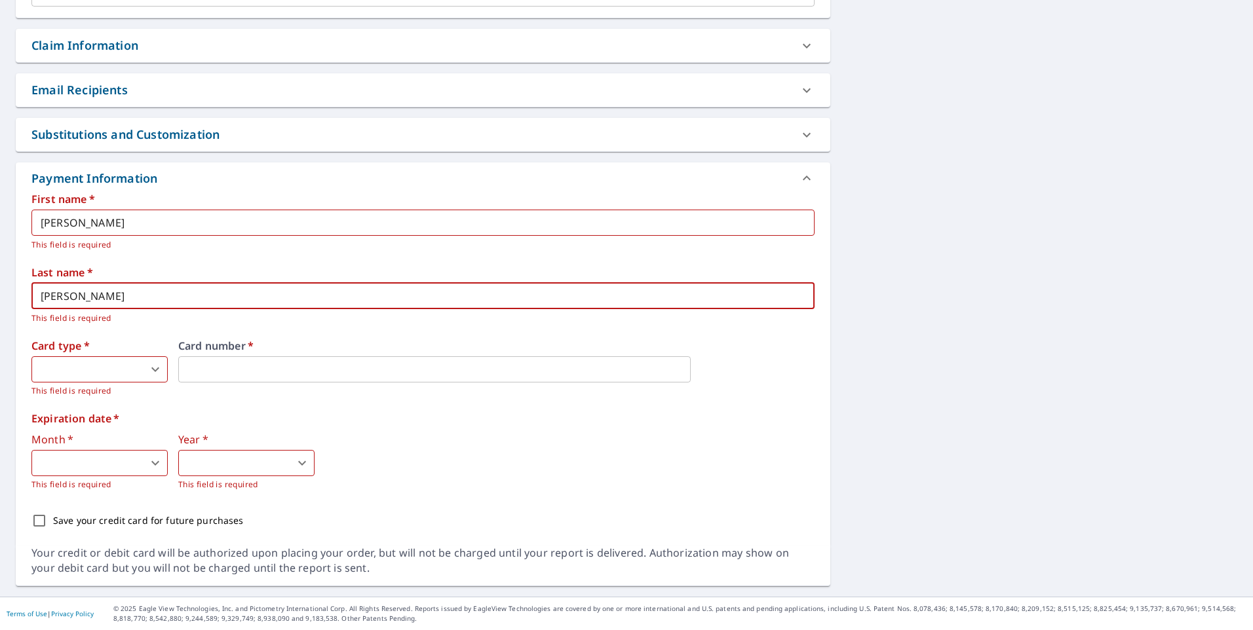
type input "[PERSON_NAME]"
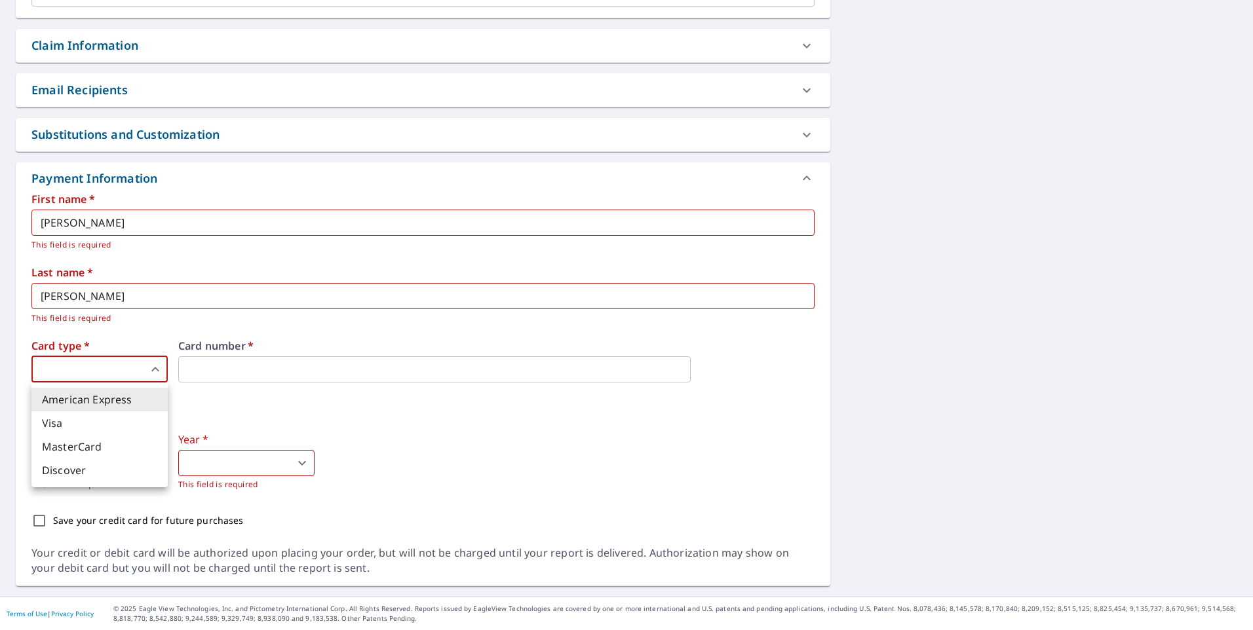
click at [157, 372] on body "JV JV Dashboard Order History Cancel Order JV Dashboard / Finalize Order Finali…" at bounding box center [626, 315] width 1253 height 630
click at [118, 419] on li "Visa" at bounding box center [99, 423] width 136 height 24
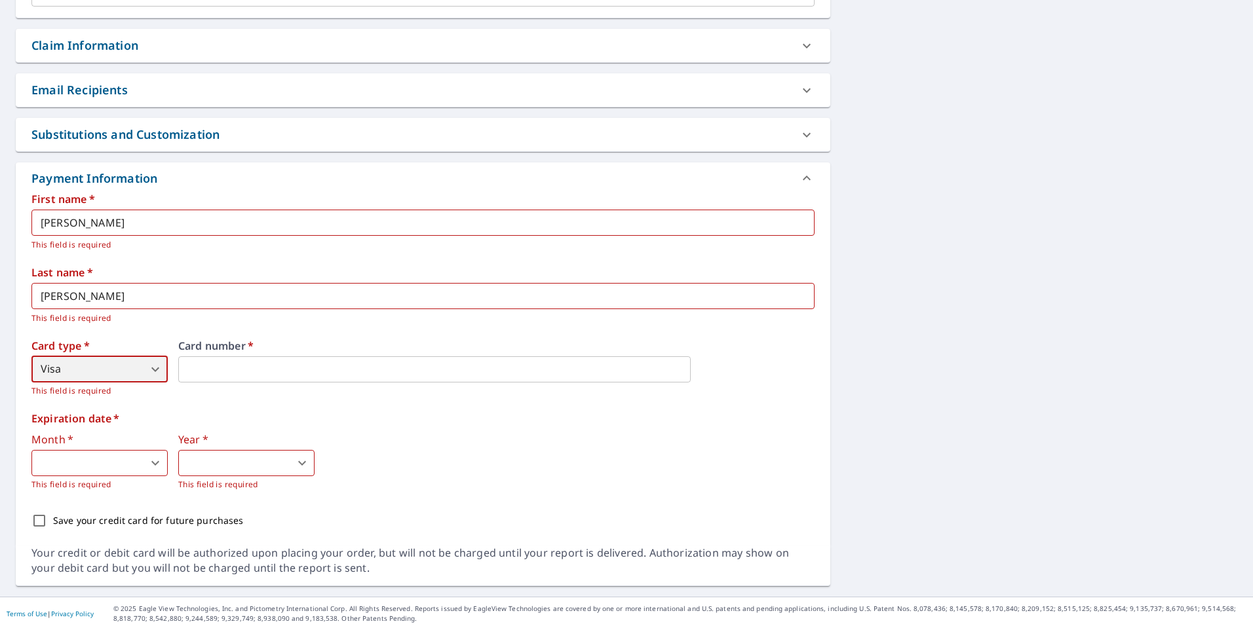
type input "2"
click at [100, 457] on body "JV JV Dashboard Order History Cancel Order JV Dashboard / Finalize Order Finali…" at bounding box center [626, 315] width 1253 height 630
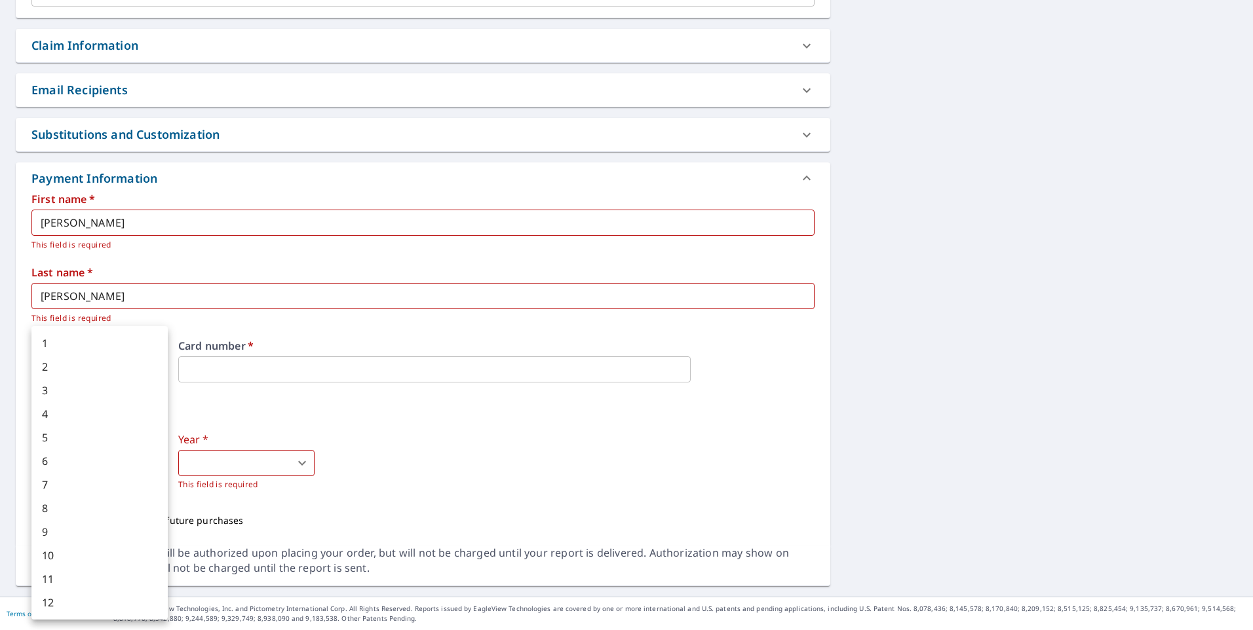
click at [99, 581] on li "11" at bounding box center [99, 579] width 136 height 24
type input "11"
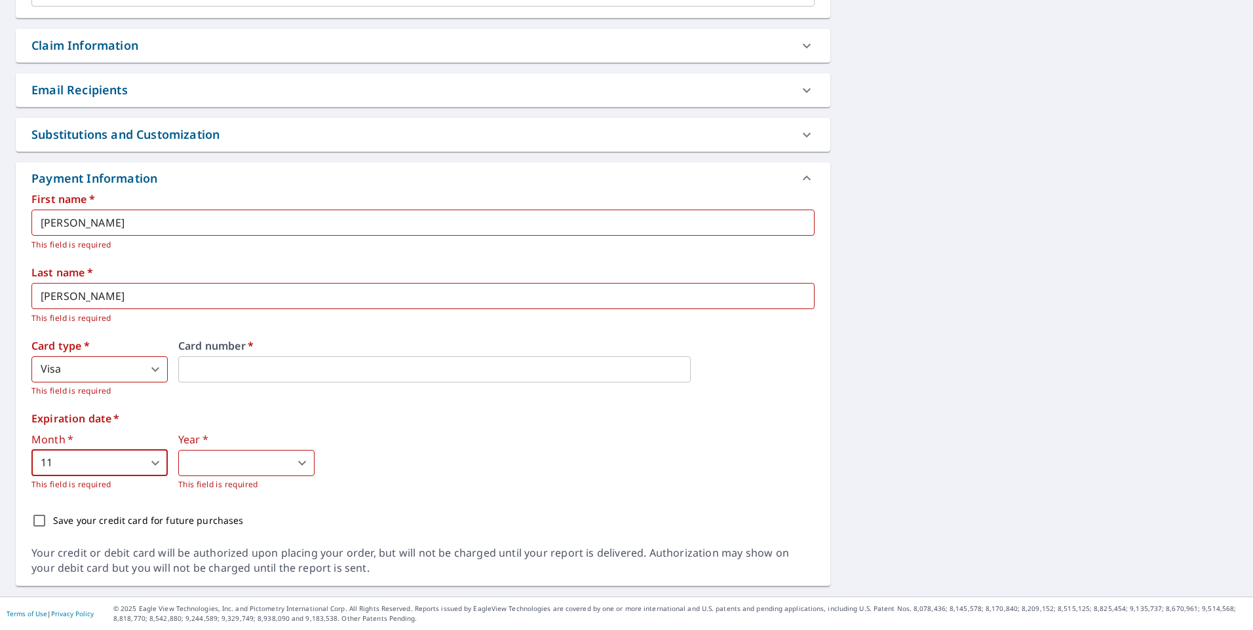
click at [259, 461] on body "JV JV Dashboard Order History Cancel Order JV Dashboard / Finalize Order Finali…" at bounding box center [626, 315] width 1253 height 630
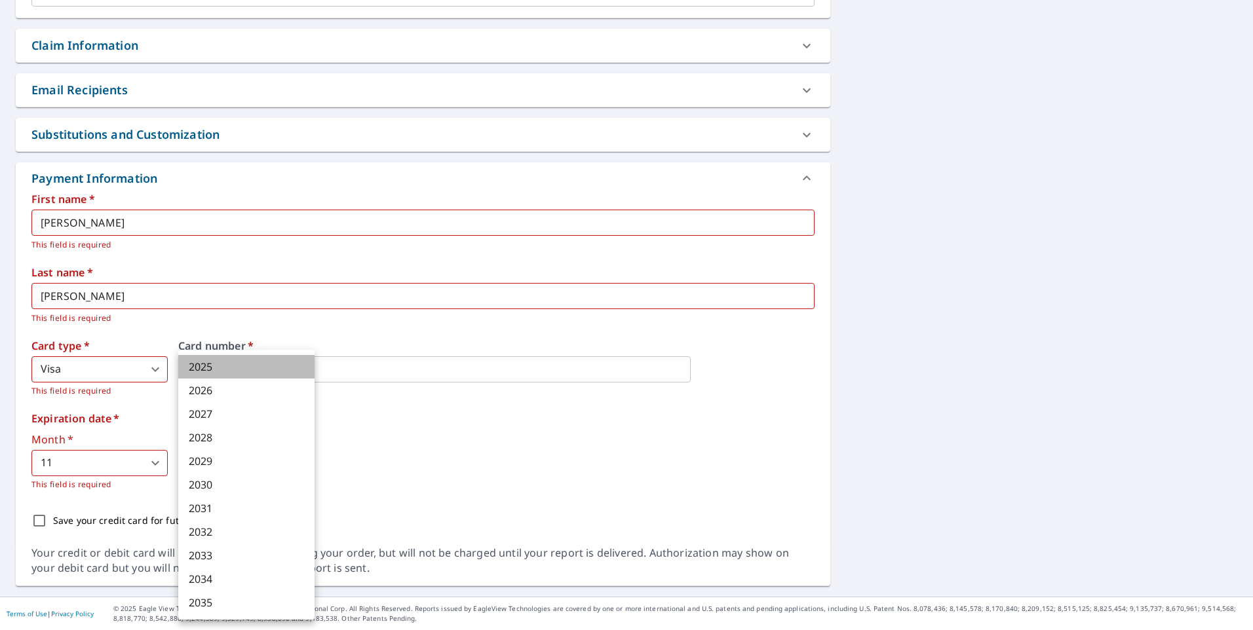
click at [226, 369] on li "2025" at bounding box center [246, 367] width 136 height 24
type input "2025"
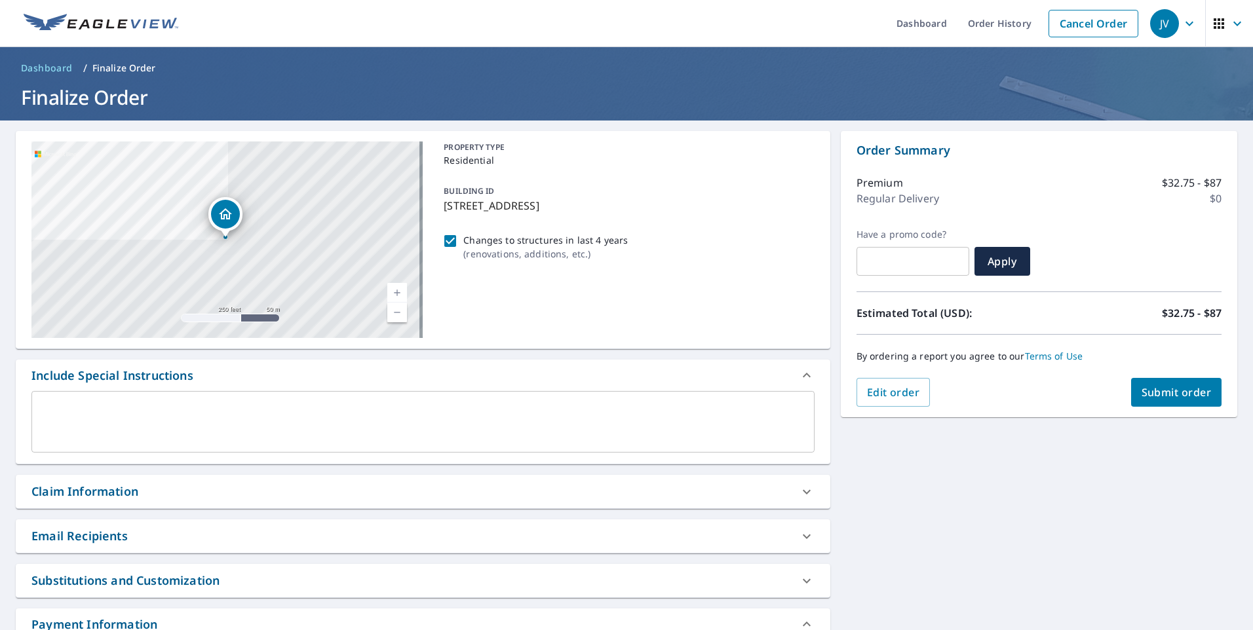
scroll to position [0, 0]
click at [1180, 398] on span "Submit order" at bounding box center [1176, 393] width 70 height 14
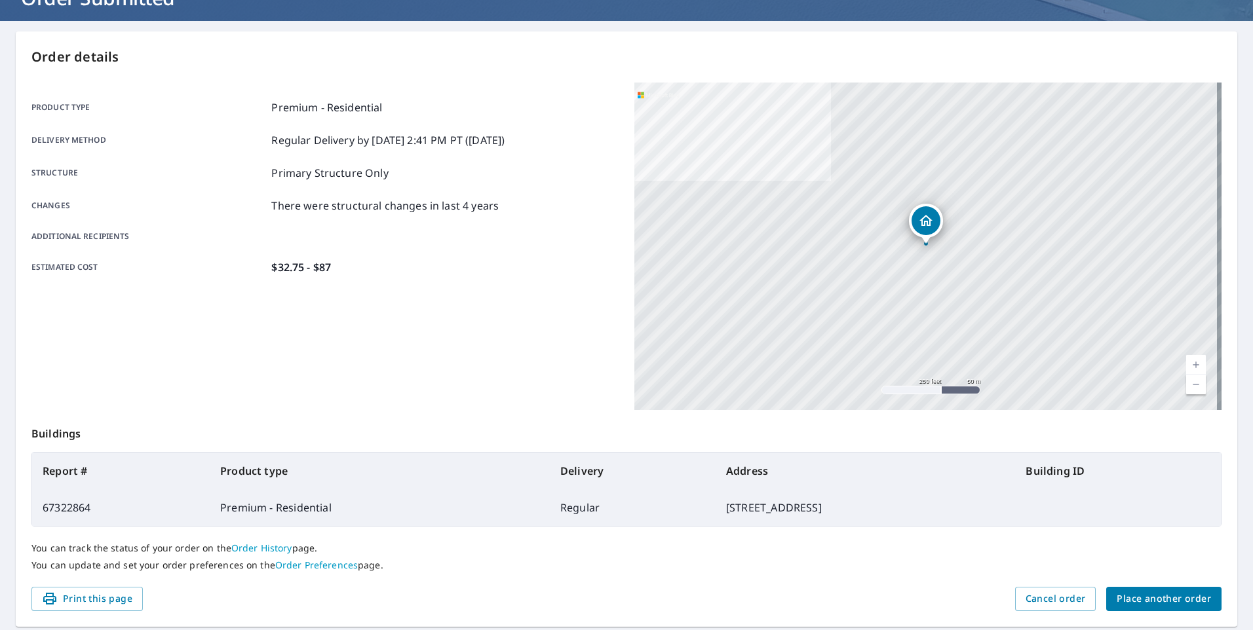
scroll to position [141, 0]
